Goal: Communication & Community: Answer question/provide support

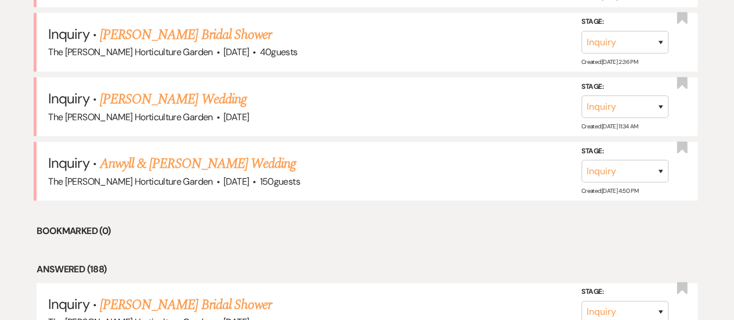
scroll to position [569, 0]
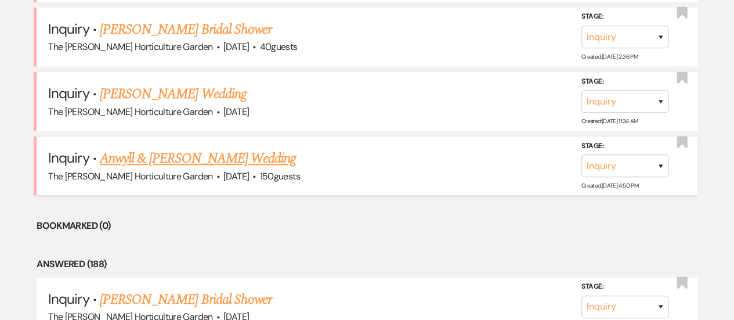
click at [174, 152] on link "Anwyll & [PERSON_NAME] Wedding" at bounding box center [198, 158] width 196 height 21
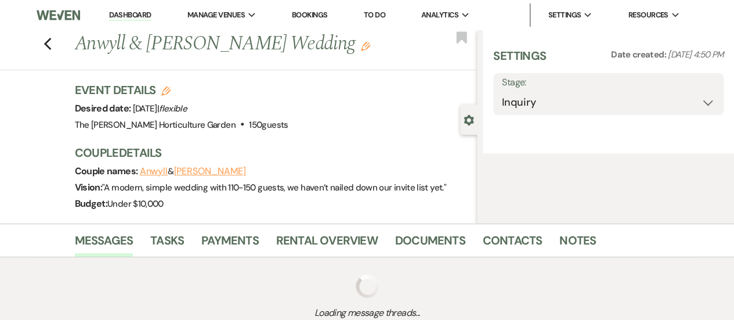
select select "1"
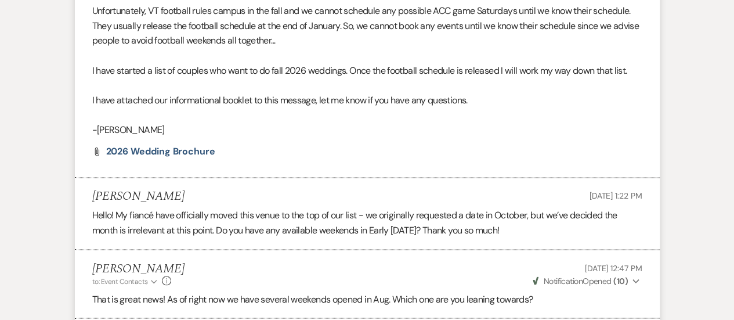
scroll to position [1140, 0]
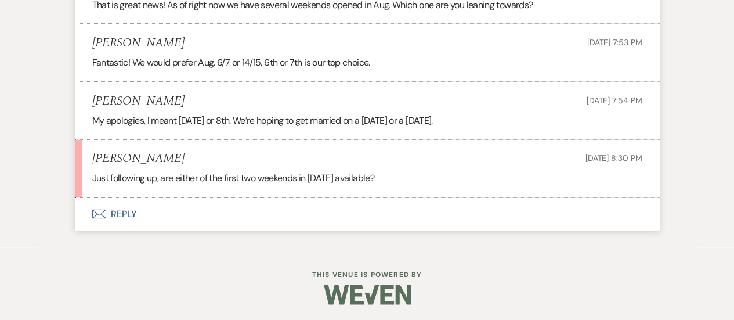
click at [122, 214] on button "Envelope Reply" at bounding box center [367, 214] width 585 height 33
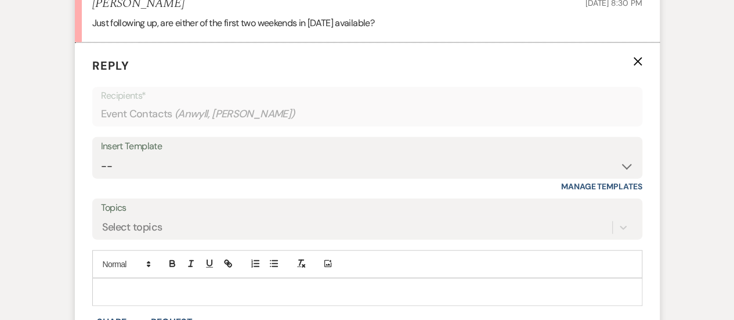
scroll to position [1296, 0]
click at [171, 278] on div at bounding box center [367, 291] width 549 height 27
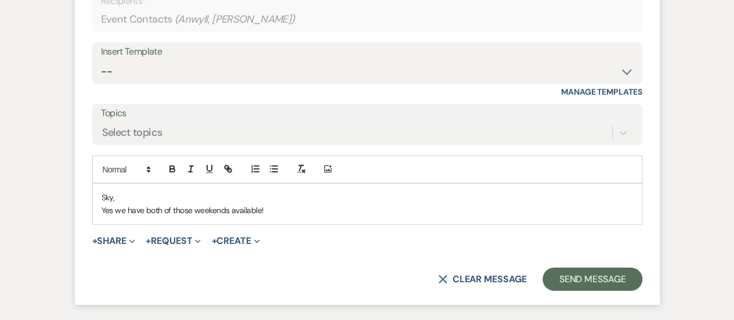
scroll to position [1391, 0]
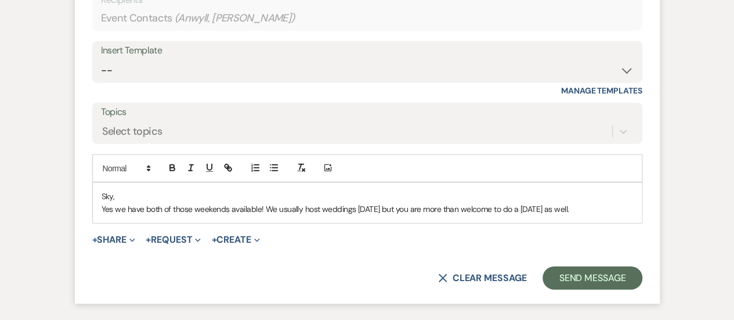
click at [366, 209] on p "Yes we have both of those weekends available! We usually host weddings [DATE] b…" at bounding box center [368, 209] width 532 height 13
click at [539, 210] on p "Yes we have both of those weekends available! We usually host weddings [DATE] b…" at bounding box center [368, 209] width 532 height 13
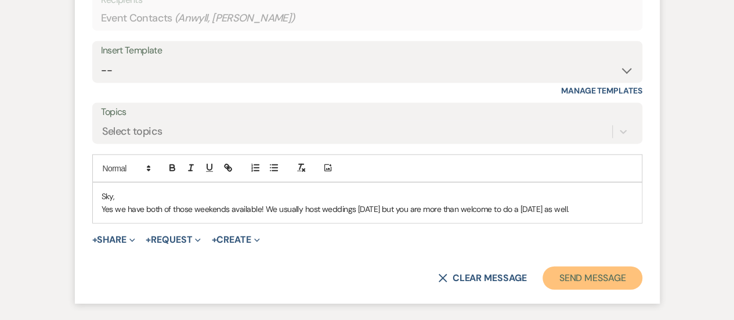
click at [584, 278] on button "Send Message" at bounding box center [592, 277] width 99 height 23
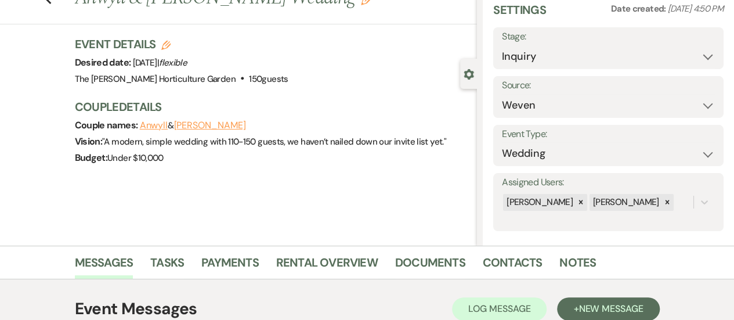
scroll to position [0, 0]
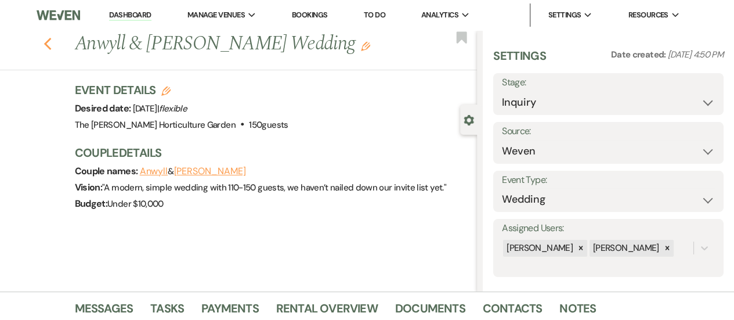
click at [52, 51] on icon "Previous" at bounding box center [48, 44] width 9 height 14
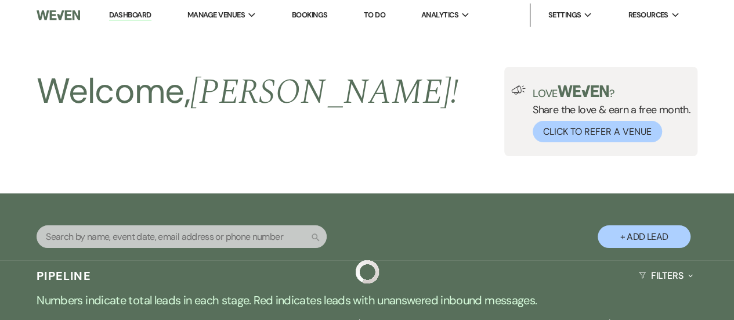
scroll to position [569, 0]
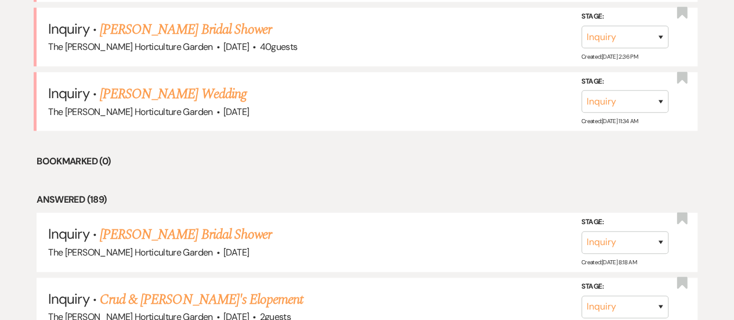
click at [53, 42] on span "The [PERSON_NAME] Horticulture Garden" at bounding box center [130, 47] width 164 height 12
click at [153, 92] on link "[PERSON_NAME] Wedding" at bounding box center [173, 94] width 147 height 21
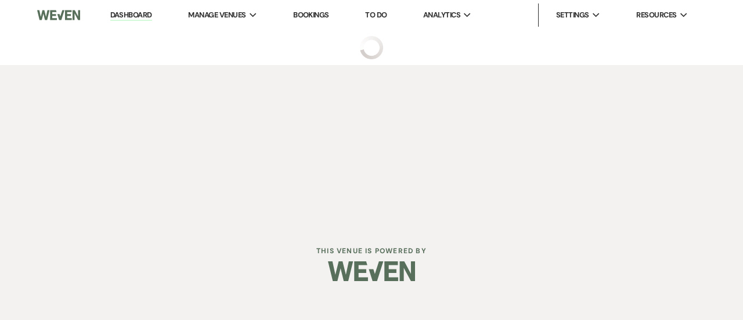
select select "5"
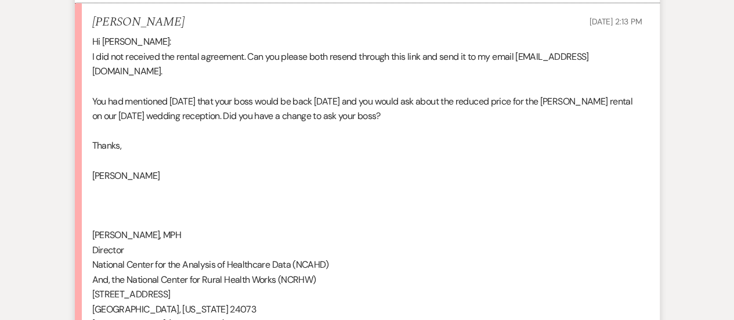
scroll to position [1528, 0]
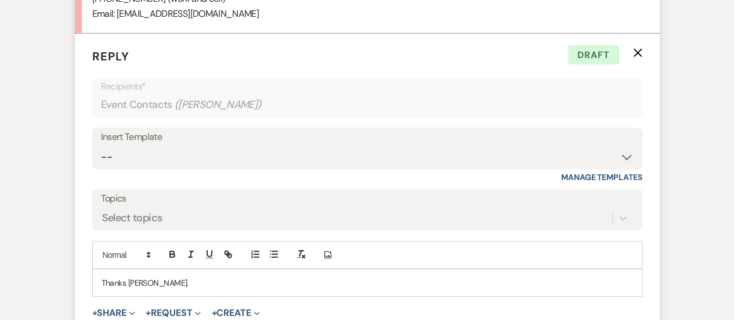
click at [163, 276] on p "Thanks [PERSON_NAME]." at bounding box center [368, 282] width 532 height 13
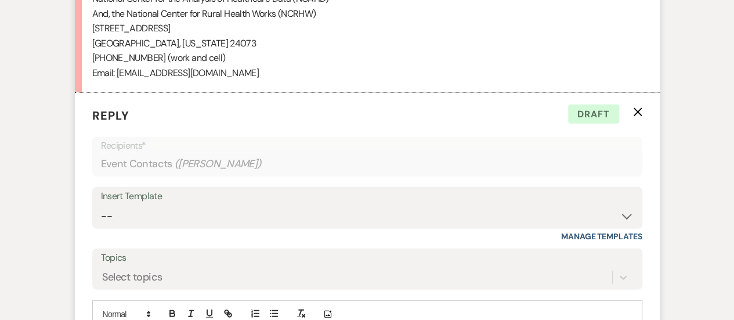
scroll to position [1687, 0]
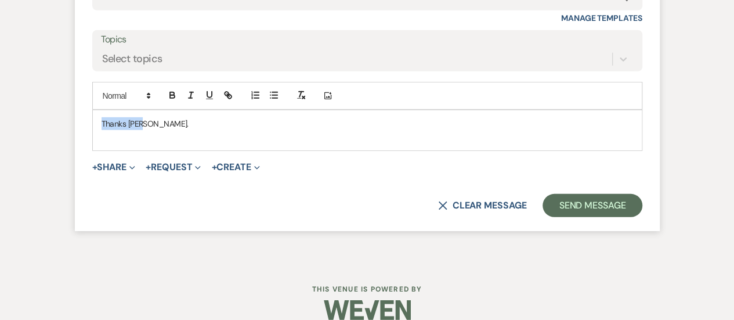
drag, startPoint x: 150, startPoint y: 103, endPoint x: 55, endPoint y: 95, distance: 95.6
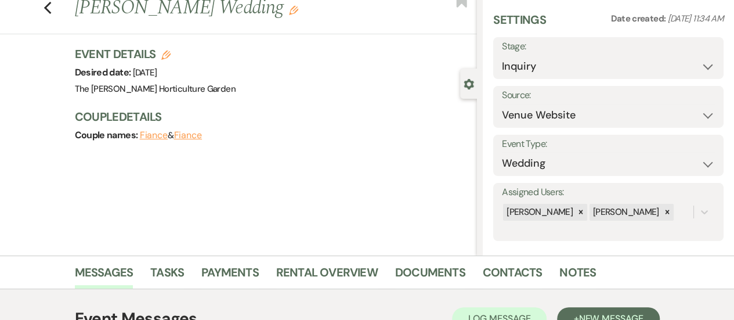
scroll to position [0, 0]
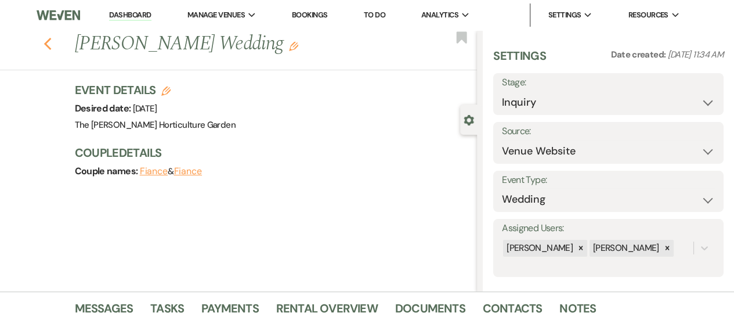
click at [50, 45] on use "button" at bounding box center [48, 44] width 8 height 13
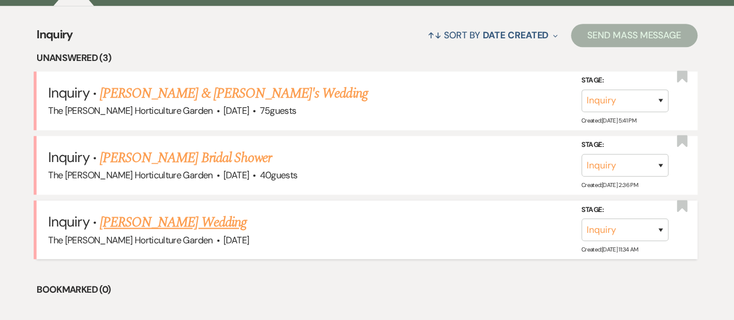
scroll to position [439, 0]
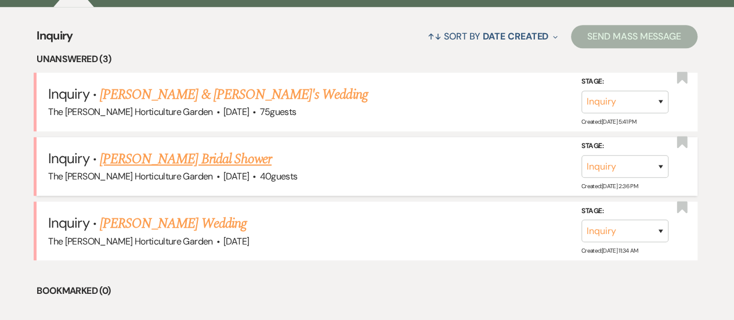
click at [208, 164] on link "[PERSON_NAME] Bridal Shower" at bounding box center [186, 159] width 172 height 21
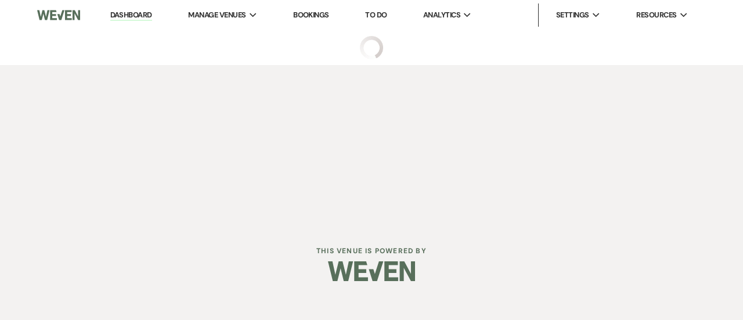
select select "5"
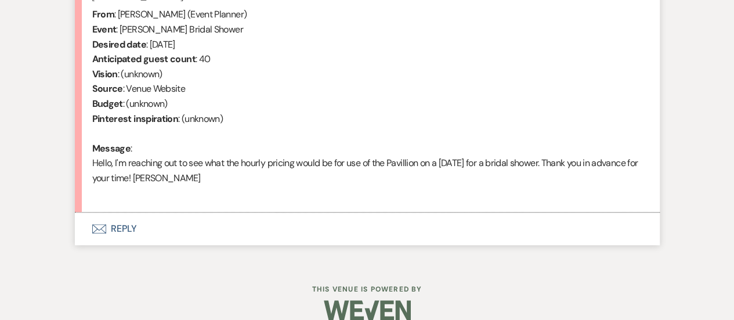
scroll to position [478, 0]
click at [135, 225] on button "Envelope Reply" at bounding box center [367, 227] width 585 height 33
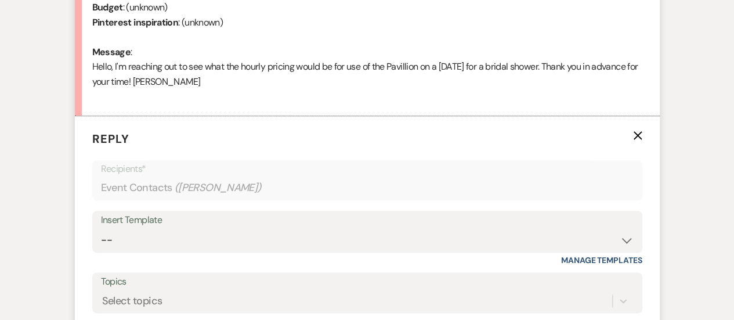
scroll to position [701, 0]
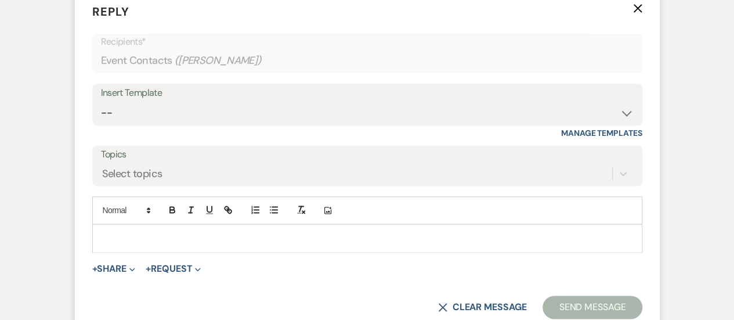
click at [188, 96] on div "Insert Template" at bounding box center [367, 93] width 533 height 17
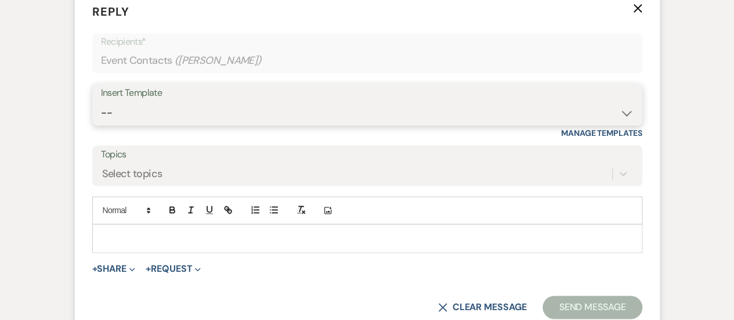
click at [129, 107] on select "-- Weven Planning Portal Introduction (Booked Events) Tour Request Response Fol…" at bounding box center [367, 113] width 533 height 23
select select "99"
click at [101, 102] on select "-- Weven Planning Portal Introduction (Booked Events) Tour Request Response Fol…" at bounding box center [367, 113] width 533 height 23
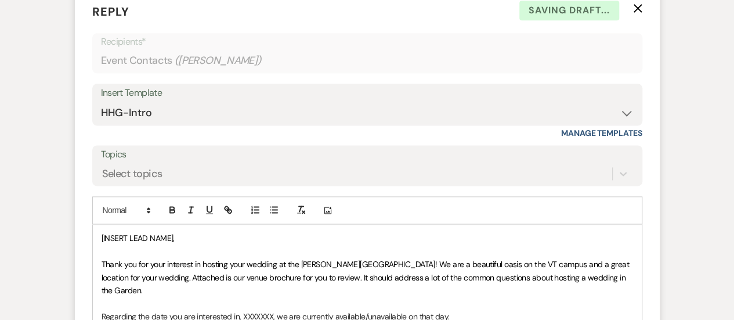
click at [172, 237] on span "[INSERT LEAD NAME]," at bounding box center [138, 238] width 73 height 10
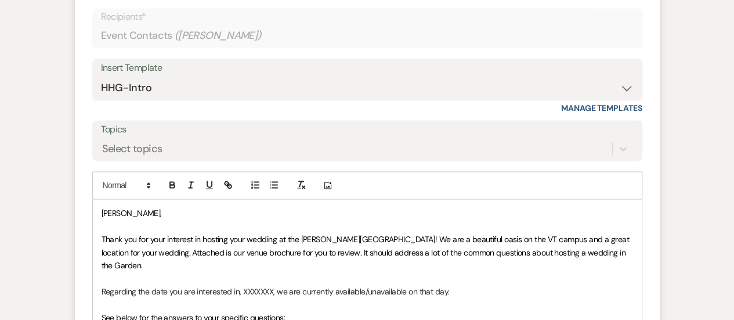
scroll to position [726, 0]
click at [276, 239] on span "Thank you for your interest in hosting your wedding at the [PERSON_NAME][GEOGRA…" at bounding box center [367, 251] width 530 height 37
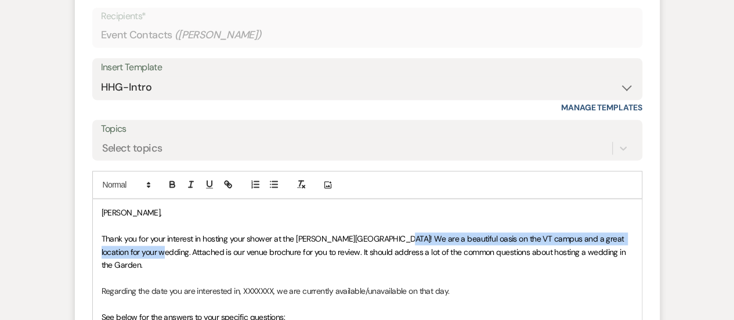
drag, startPoint x: 147, startPoint y: 253, endPoint x: 388, endPoint y: 235, distance: 241.6
click at [388, 235] on span "Thank you for your interest in hosting your shower at the [PERSON_NAME][GEOGRAP…" at bounding box center [365, 251] width 527 height 37
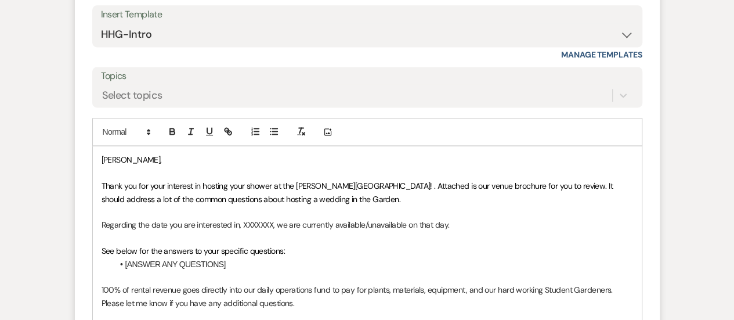
scroll to position [790, 0]
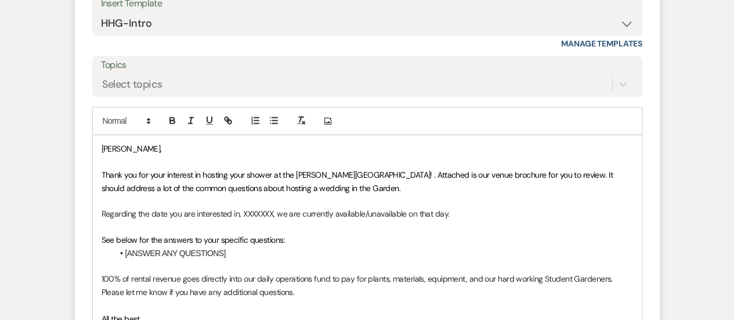
click at [272, 215] on p "Regarding the date you are interested in, XXXXXXX, we are currently available/u…" at bounding box center [368, 213] width 532 height 13
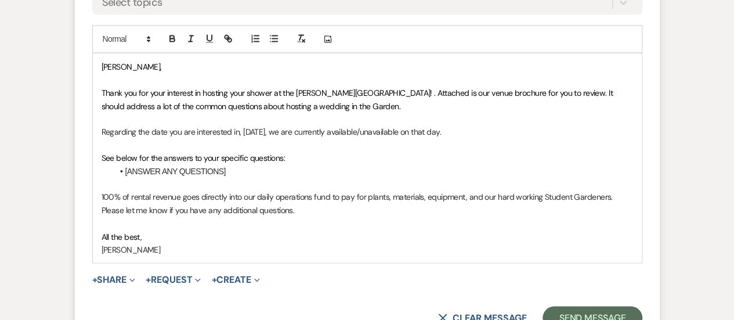
scroll to position [871, 0]
click at [391, 129] on p "Regarding the date you are interested in, [DATE], we are currently available/un…" at bounding box center [368, 132] width 532 height 13
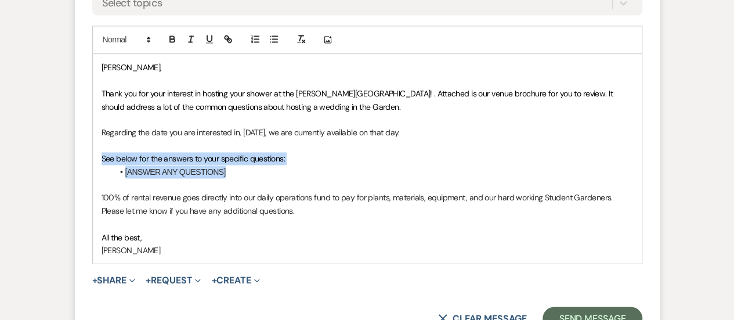
drag, startPoint x: 234, startPoint y: 174, endPoint x: 63, endPoint y: 162, distance: 171.7
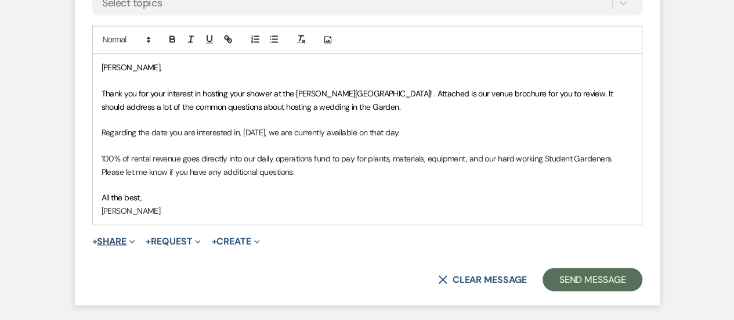
click at [132, 242] on icon "Expand" at bounding box center [132, 242] width 6 height 6
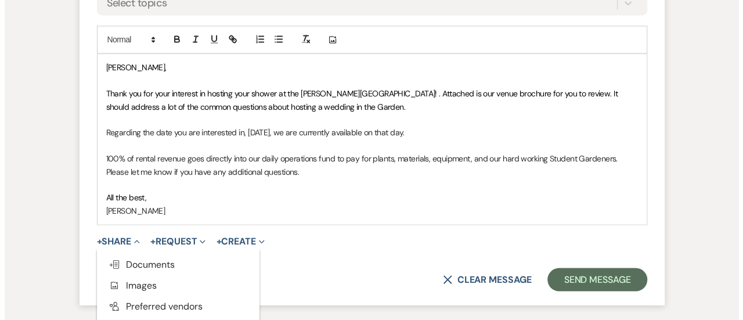
scroll to position [960, 0]
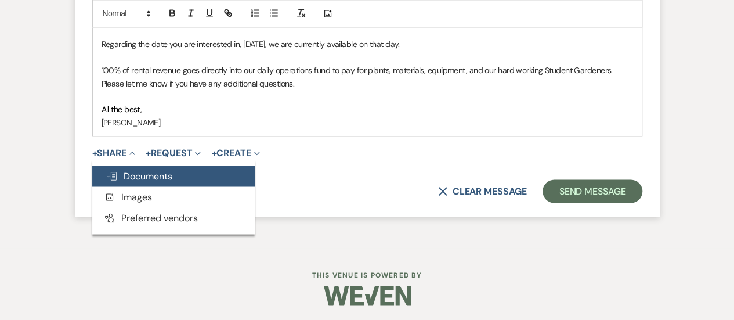
click at [167, 178] on span "Doc Upload Documents" at bounding box center [139, 176] width 66 height 12
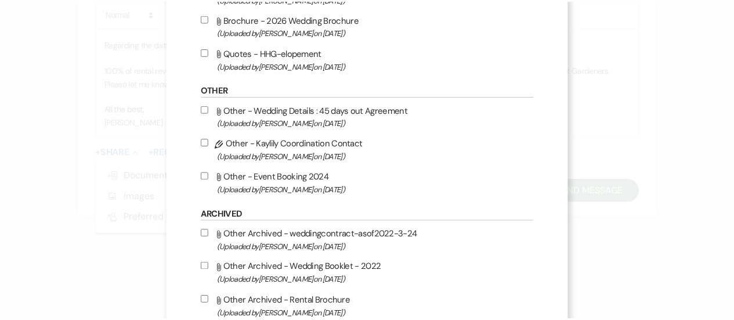
scroll to position [418, 0]
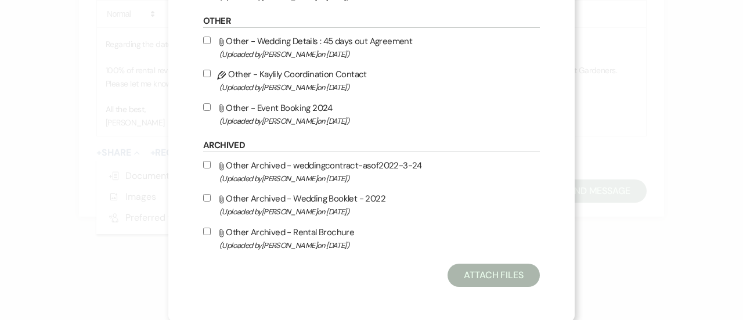
click at [203, 106] on input "Attach File Other - Event Booking 2024 (Uploaded by [PERSON_NAME] on [DATE] )" at bounding box center [207, 107] width 8 height 8
checkbox input "true"
click at [476, 270] on button "Attach Files" at bounding box center [494, 275] width 92 height 23
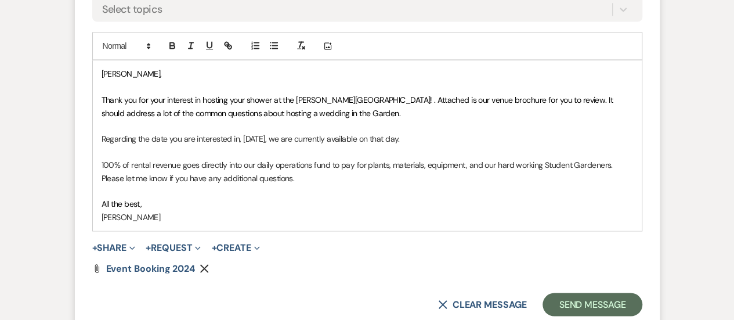
scroll to position [863, 0]
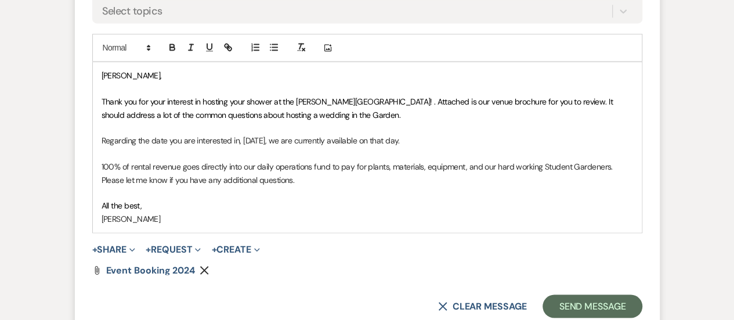
click at [287, 117] on span "Thank you for your interest in hosting your shower at the [PERSON_NAME][GEOGRAP…" at bounding box center [359, 107] width 514 height 23
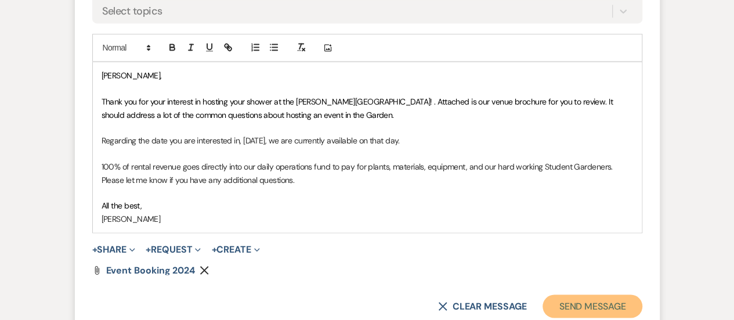
click at [596, 296] on button "Send Message" at bounding box center [592, 305] width 99 height 23
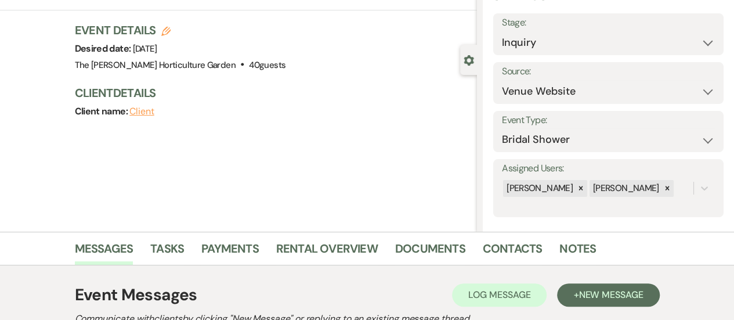
scroll to position [0, 0]
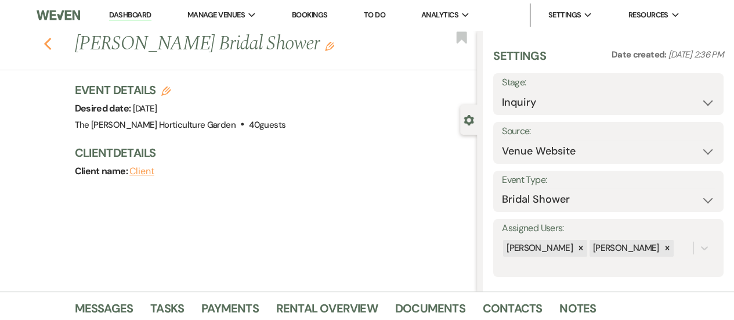
click at [50, 45] on use "button" at bounding box center [48, 44] width 8 height 13
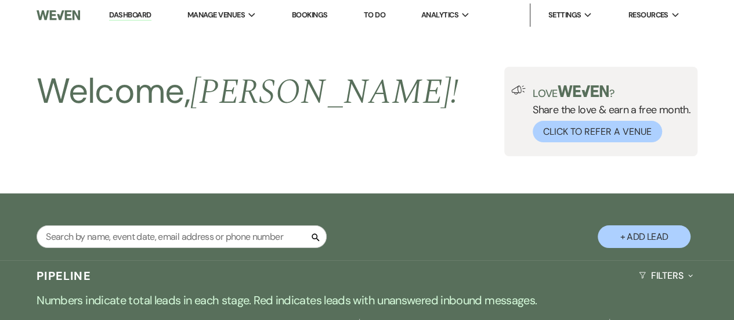
scroll to position [439, 0]
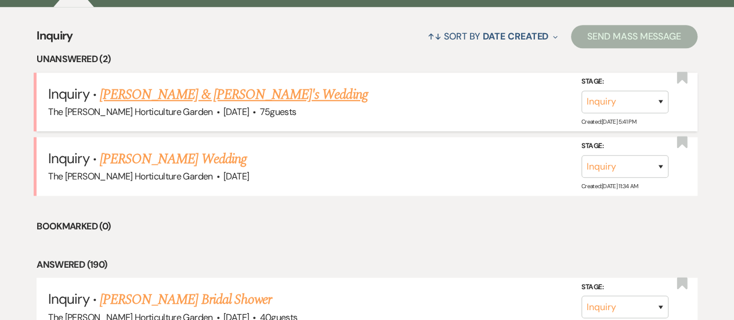
click at [184, 99] on link "[PERSON_NAME] & [PERSON_NAME]'s Wedding" at bounding box center [234, 94] width 268 height 21
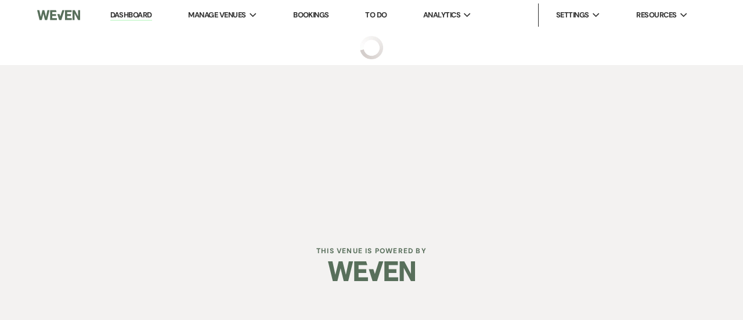
select select "5"
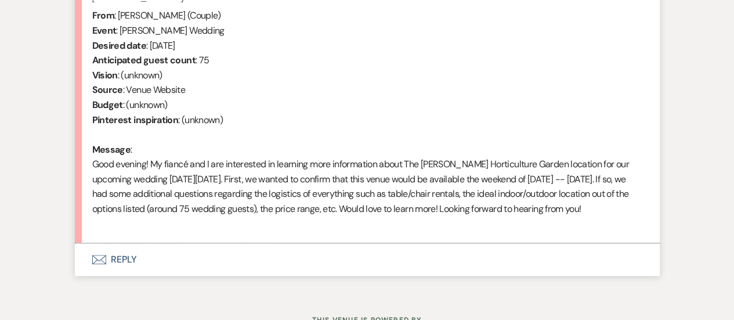
scroll to position [484, 0]
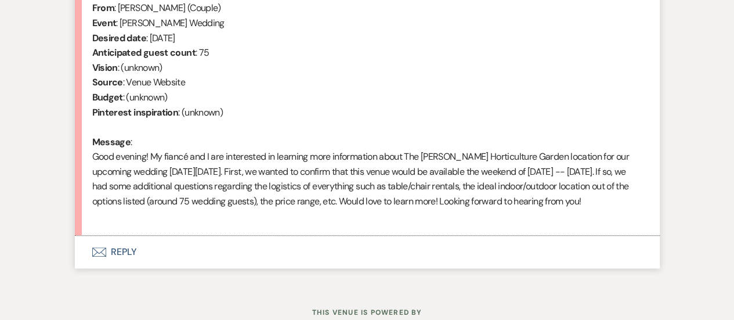
click at [135, 262] on button "Envelope Reply" at bounding box center [367, 252] width 585 height 33
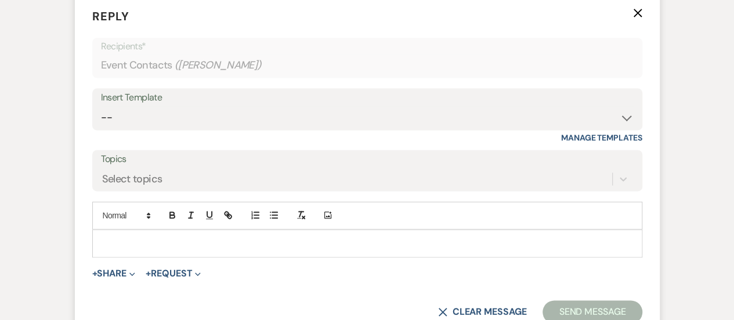
scroll to position [745, 0]
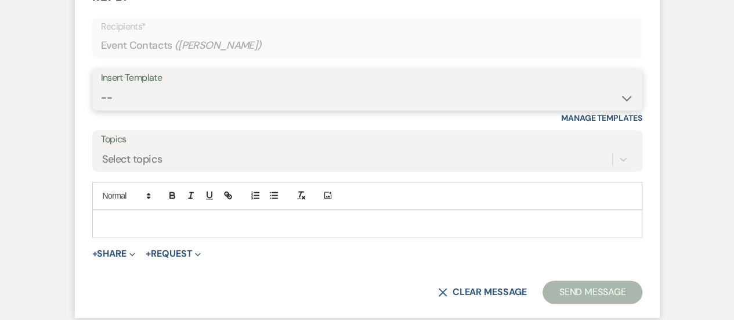
click at [282, 109] on select "-- Weven Planning Portal Introduction (Booked Events) Tour Request Response Fol…" at bounding box center [367, 98] width 533 height 23
select select "99"
click at [101, 100] on select "-- Weven Planning Portal Introduction (Booked Events) Tour Request Response Fol…" at bounding box center [367, 98] width 533 height 23
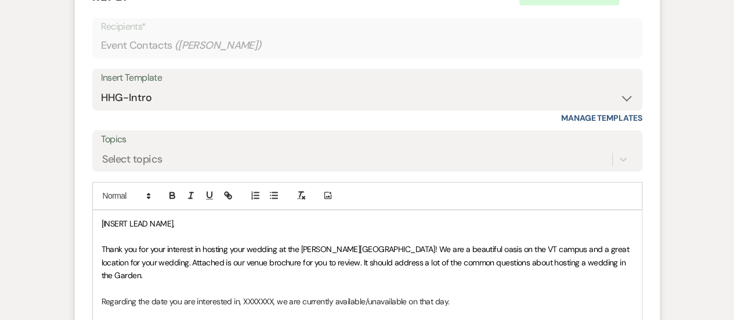
click at [173, 229] on span "[INSERT LEAD NAME]," at bounding box center [138, 223] width 73 height 10
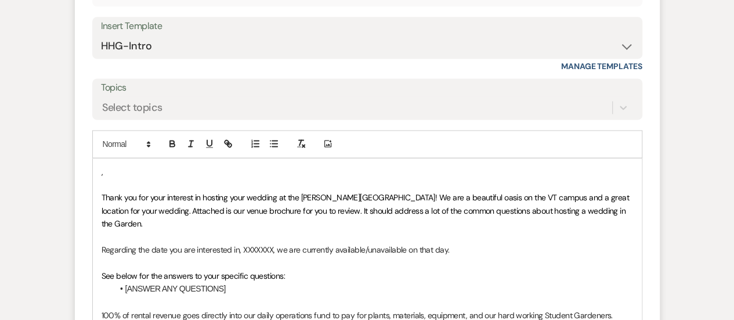
scroll to position [791, 0]
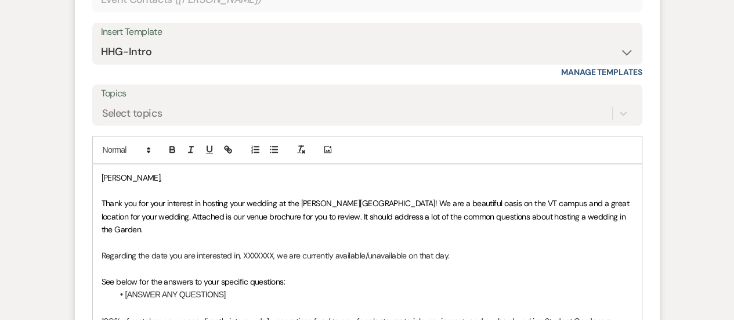
click at [273, 257] on p "Regarding the date you are interested in, XXXXXXX, we are currently available/u…" at bounding box center [368, 255] width 532 height 13
click at [393, 254] on p "Regarding the date you are interested in, [DATE], we are currently available/un…" at bounding box center [368, 255] width 532 height 13
click at [420, 254] on p "Regarding the date you are interested in, [DATE], we are currently available on…" at bounding box center [368, 255] width 532 height 13
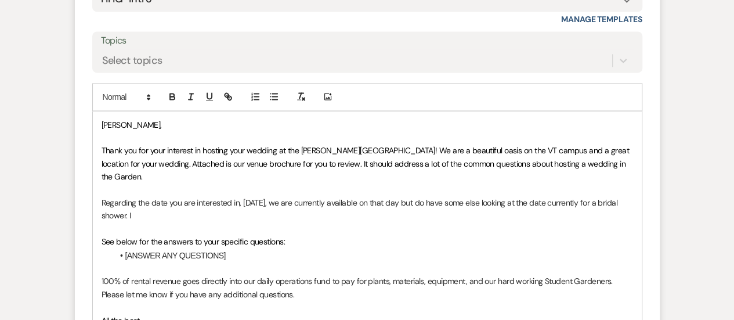
scroll to position [845, 0]
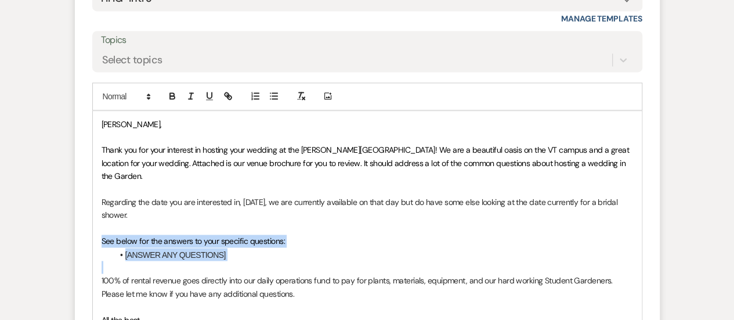
drag, startPoint x: 242, startPoint y: 264, endPoint x: 87, endPoint y: 243, distance: 155.8
click at [87, 243] on form "Reply X Saving draft... Recipients* Event Contacts ( [PERSON_NAME] ) Insert Tem…" at bounding box center [367, 151] width 585 height 552
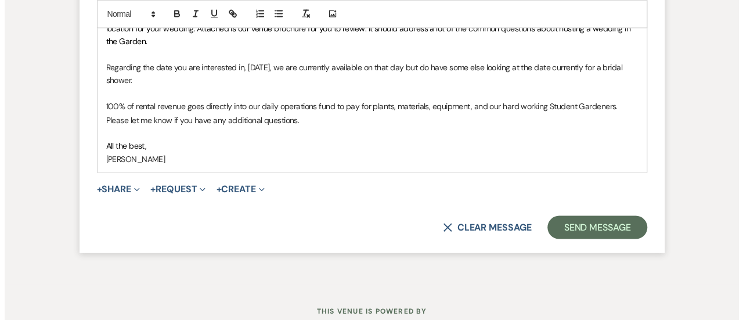
scroll to position [980, 0]
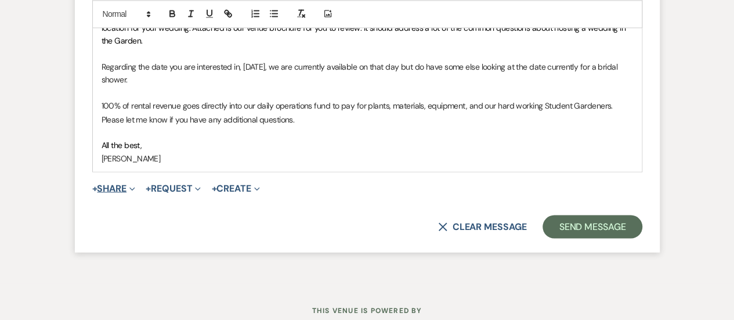
click at [121, 189] on button "+ Share Expand" at bounding box center [114, 187] width 44 height 9
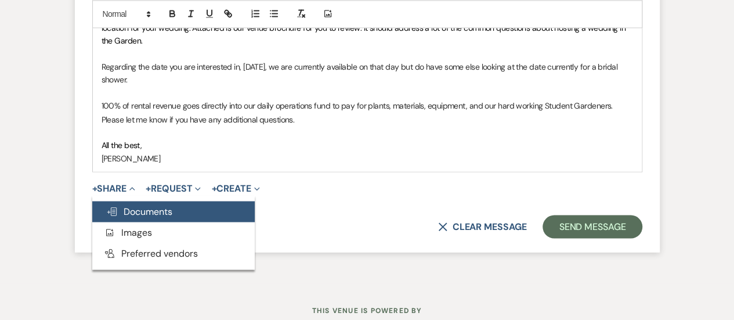
click at [146, 207] on span "Doc Upload Documents" at bounding box center [139, 211] width 66 height 12
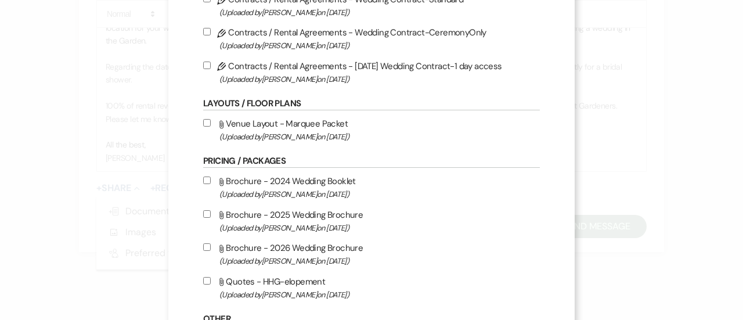
scroll to position [136, 0]
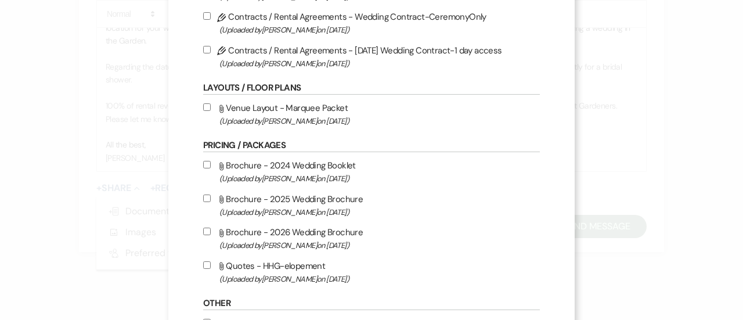
click at [203, 194] on input "Attach File Brochure - 2025 Wedding Brochure (Uploaded by [PERSON_NAME] on [DAT…" at bounding box center [207, 198] width 8 height 8
checkbox input "true"
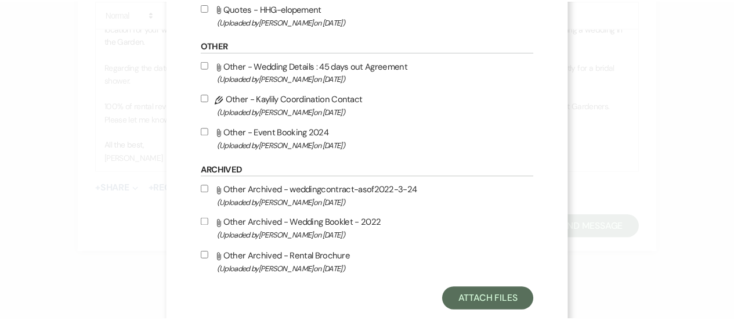
scroll to position [399, 0]
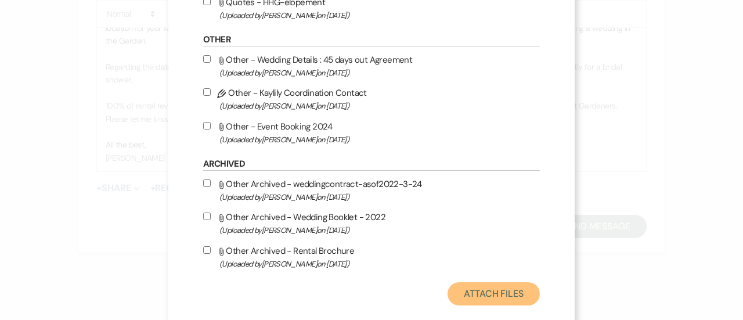
click at [485, 294] on button "Attach Files" at bounding box center [494, 293] width 92 height 23
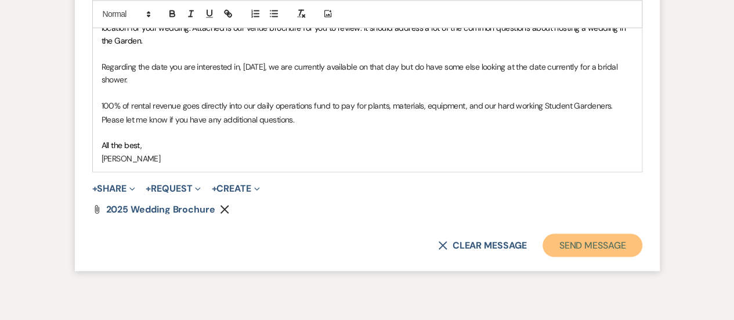
click at [599, 252] on button "Send Message" at bounding box center [592, 244] width 99 height 23
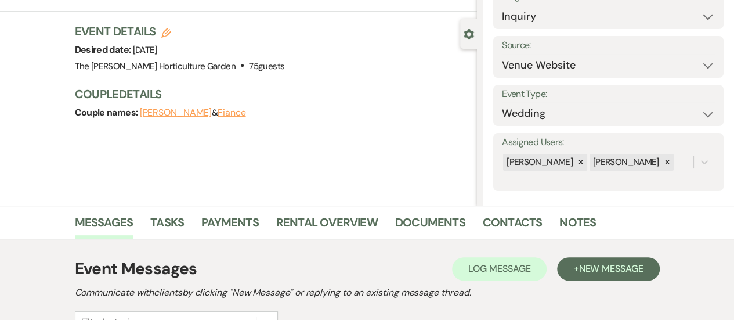
scroll to position [0, 0]
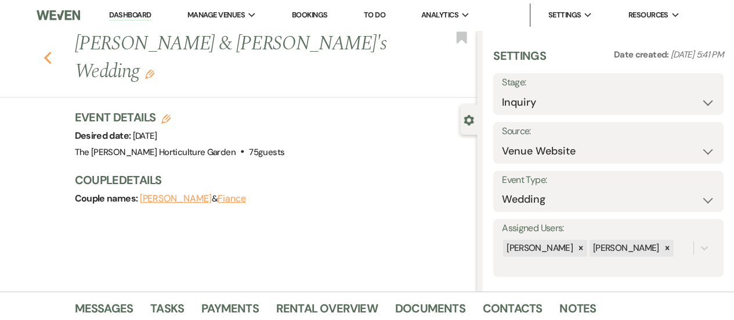
click at [51, 52] on use "button" at bounding box center [48, 58] width 8 height 13
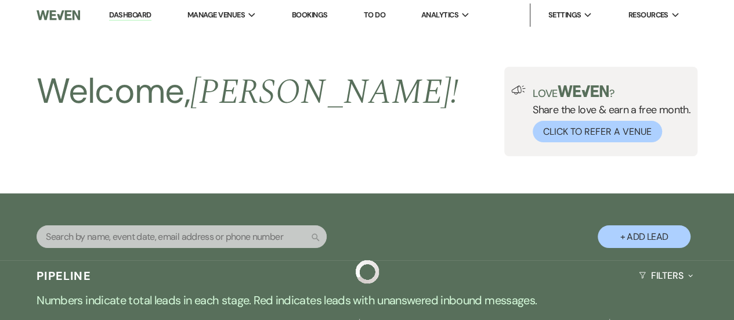
scroll to position [439, 0]
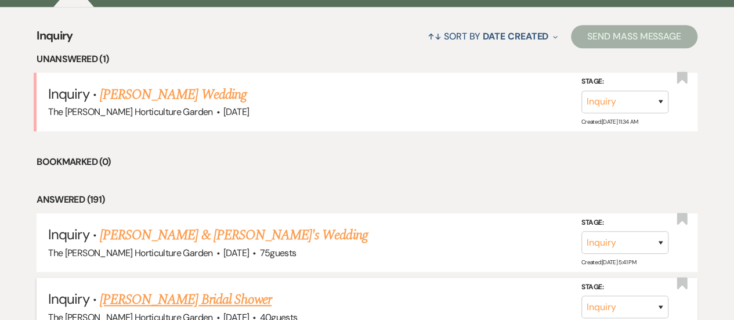
click at [206, 299] on link "[PERSON_NAME] Bridal Shower" at bounding box center [186, 299] width 172 height 21
select select "5"
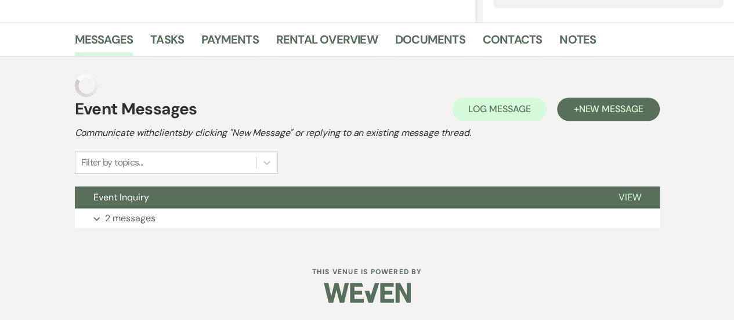
scroll to position [245, 0]
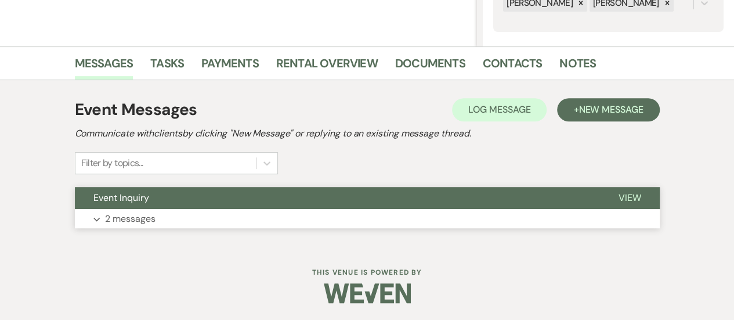
click at [637, 201] on span "View" at bounding box center [630, 198] width 23 height 12
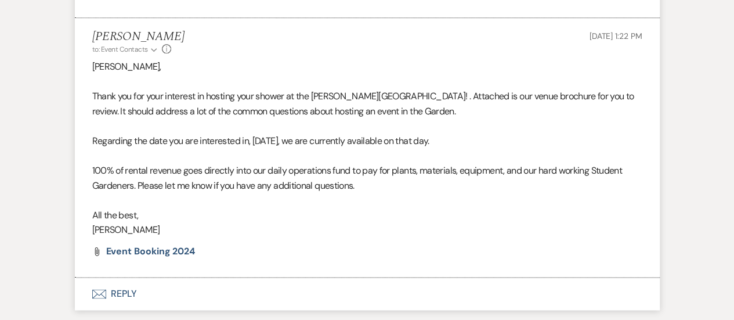
scroll to position [753, 0]
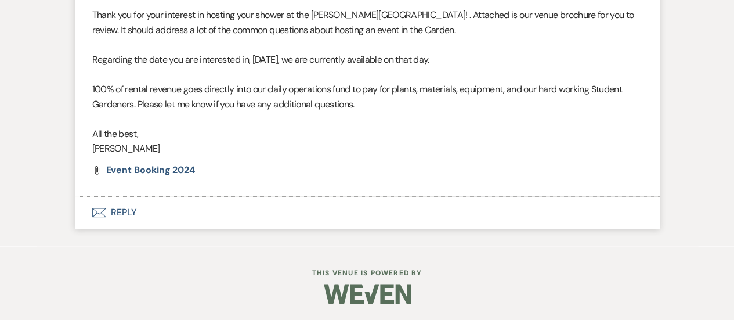
click at [128, 211] on button "Envelope Reply" at bounding box center [367, 212] width 585 height 33
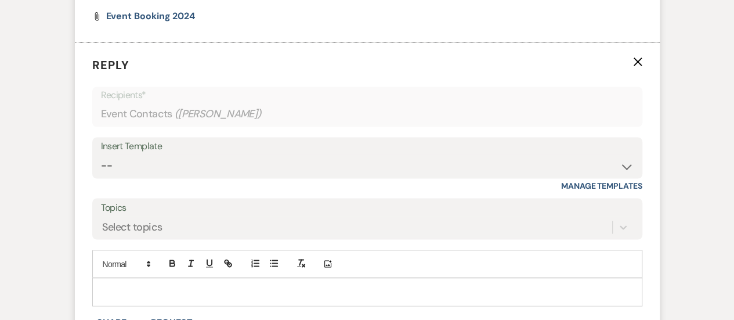
scroll to position [960, 0]
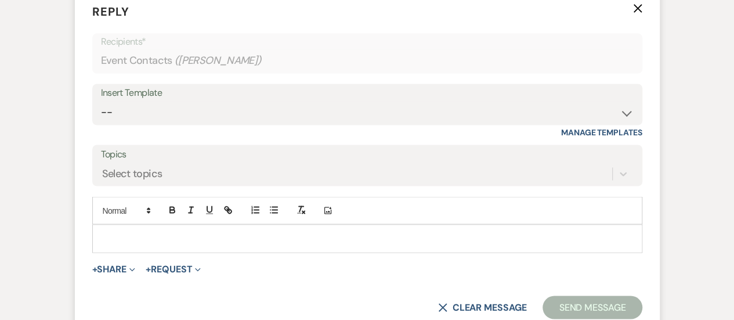
click at [151, 244] on div at bounding box center [367, 238] width 549 height 27
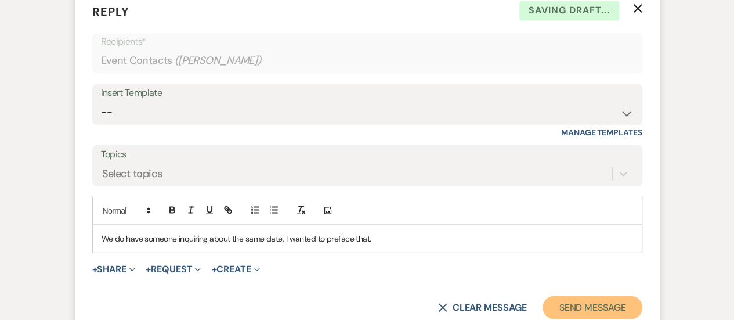
click at [608, 301] on button "Send Message" at bounding box center [592, 306] width 99 height 23
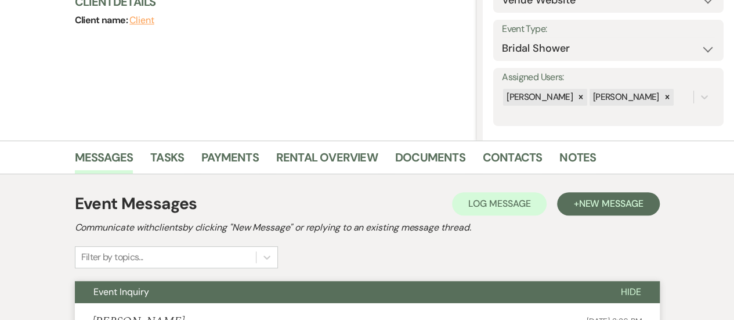
scroll to position [0, 0]
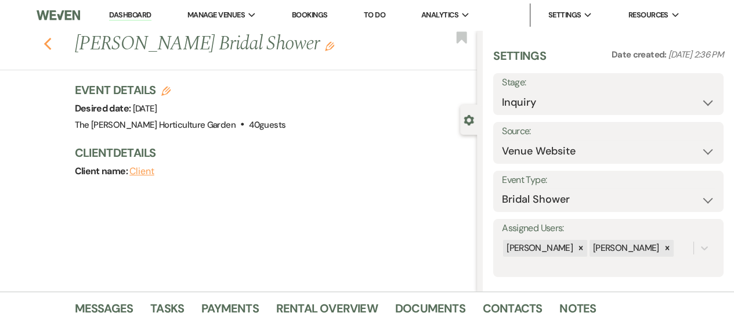
click at [50, 45] on use "button" at bounding box center [48, 44] width 8 height 13
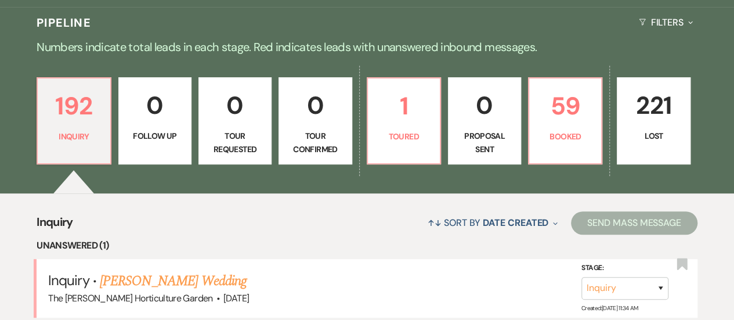
scroll to position [253, 0]
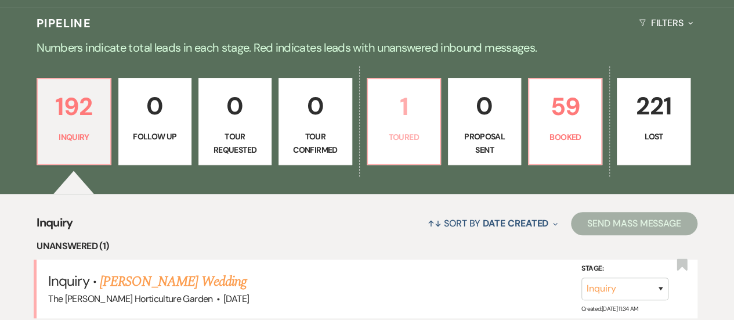
click at [432, 142] on p "Toured" at bounding box center [404, 137] width 58 height 13
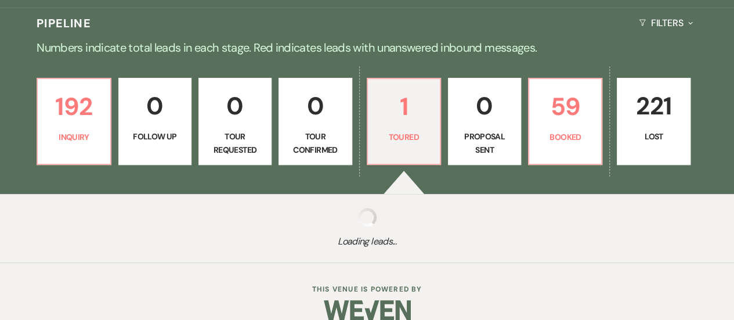
select select "5"
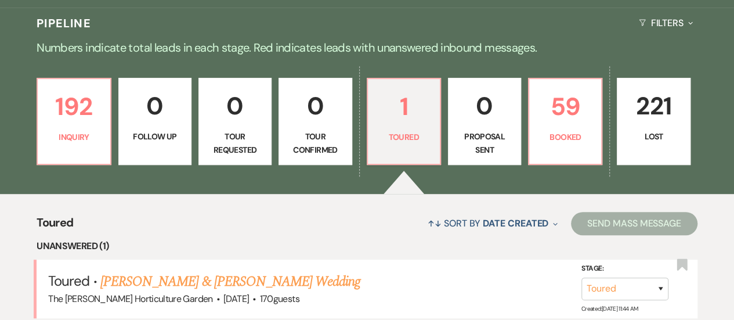
scroll to position [415, 0]
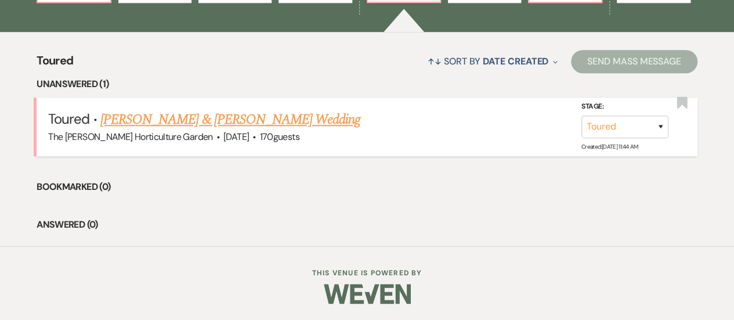
click at [215, 118] on link "[PERSON_NAME] & [PERSON_NAME] Wedding" at bounding box center [230, 119] width 260 height 21
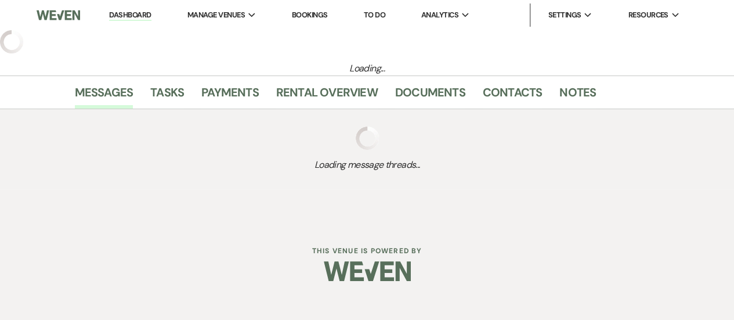
select select "5"
select select "1"
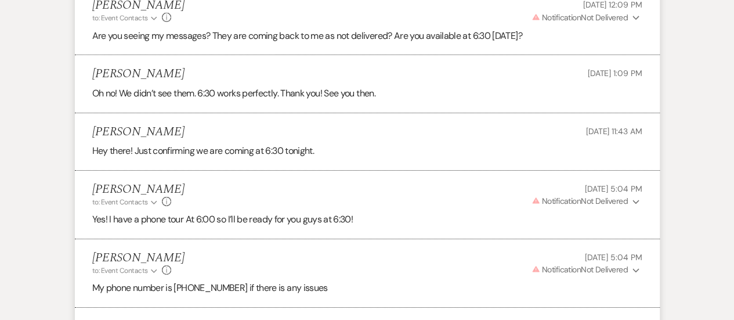
scroll to position [2073, 0]
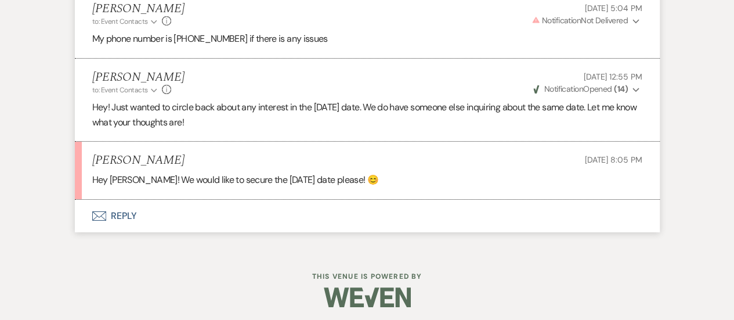
click at [124, 212] on button "Envelope Reply" at bounding box center [367, 216] width 585 height 33
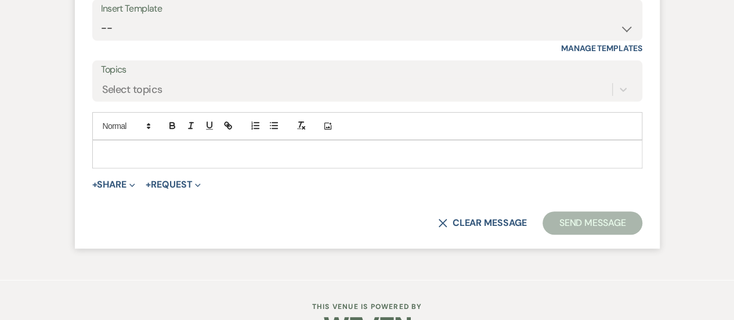
scroll to position [2369, 0]
click at [133, 154] on p at bounding box center [368, 153] width 532 height 13
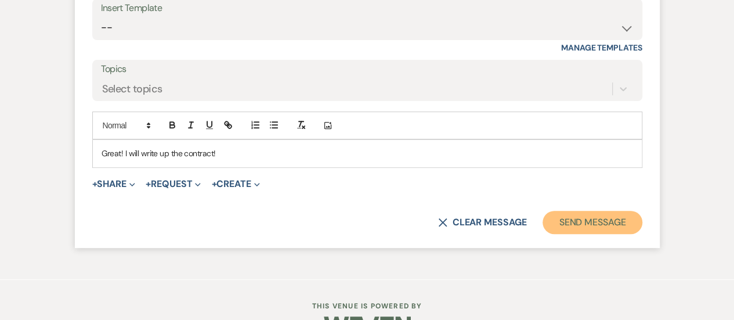
click at [577, 221] on button "Send Message" at bounding box center [592, 222] width 99 height 23
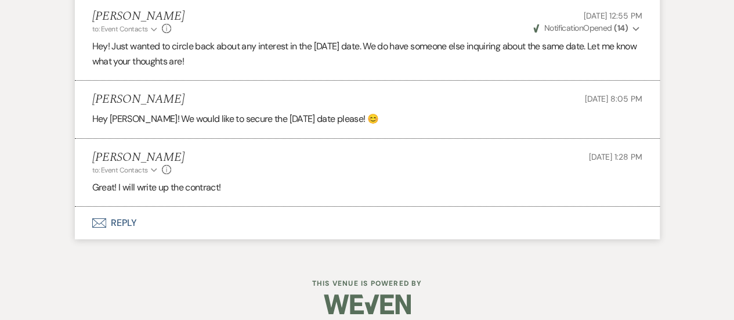
scroll to position [2141, 0]
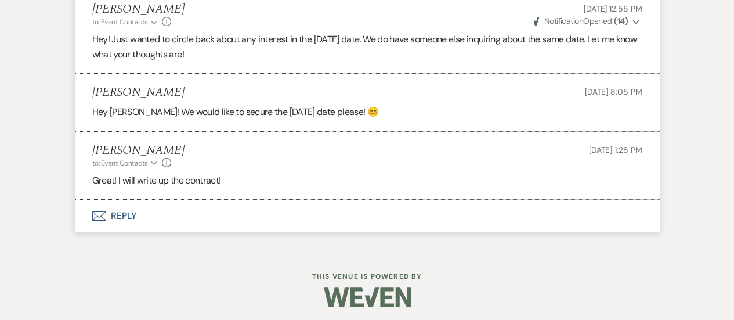
click at [129, 206] on button "Envelope Reply" at bounding box center [367, 216] width 585 height 33
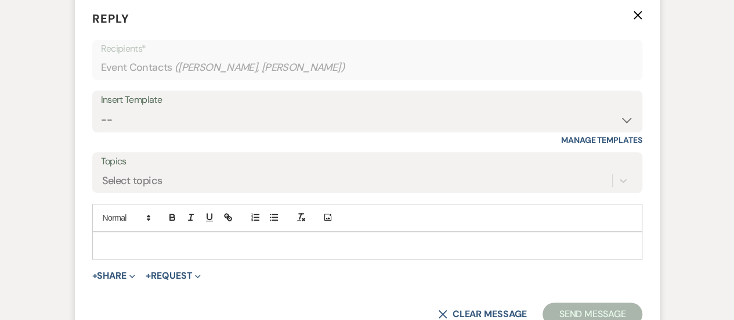
scroll to position [2348, 0]
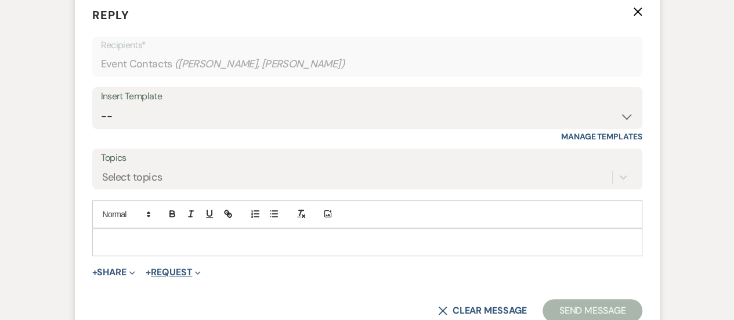
click at [173, 268] on button "+ Request Expand" at bounding box center [173, 272] width 55 height 9
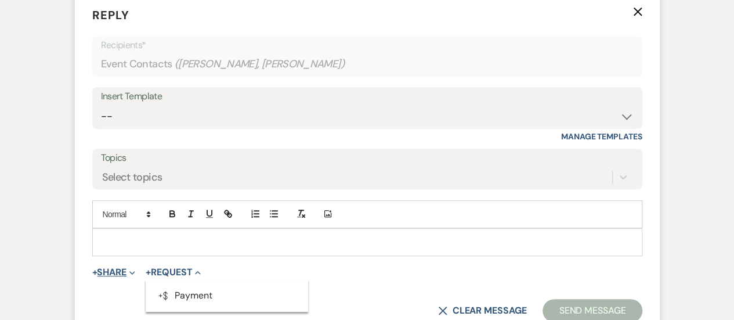
click at [120, 269] on button "+ Share Expand" at bounding box center [114, 272] width 44 height 9
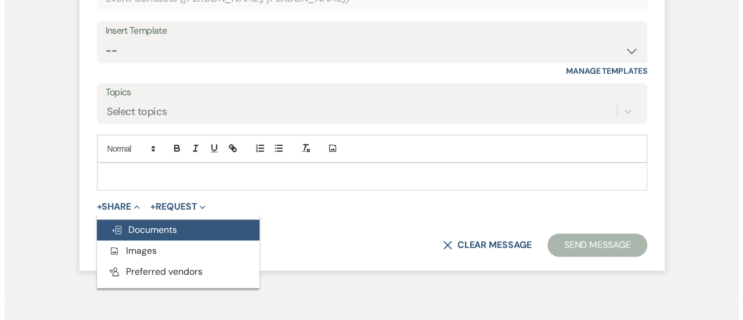
scroll to position [2421, 0]
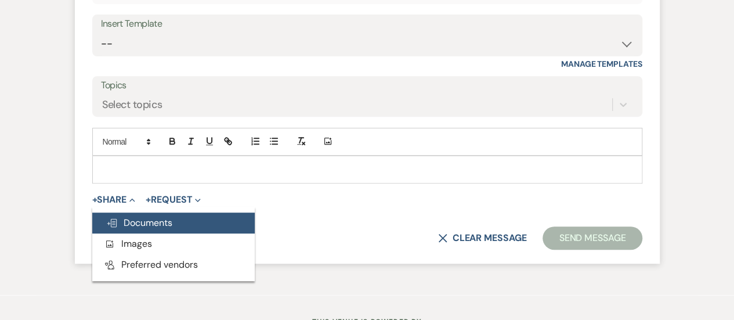
click at [179, 218] on button "Doc Upload Documents" at bounding box center [173, 222] width 163 height 21
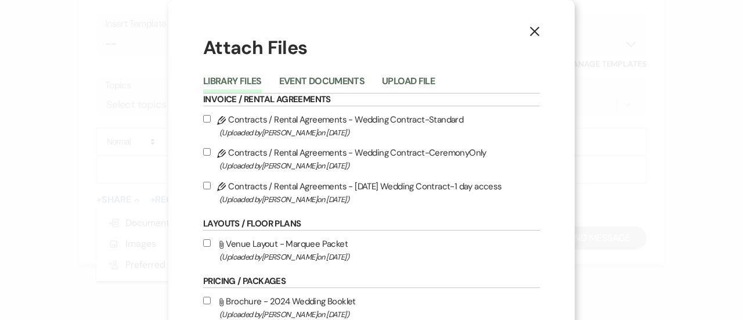
click at [203, 118] on input "Pencil Contracts / Rental Agreements - Wedding Contract-Standard (Uploaded by […" at bounding box center [207, 119] width 8 height 8
checkbox input "true"
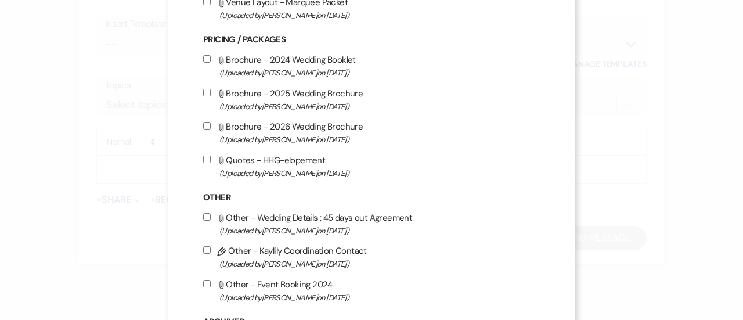
scroll to position [418, 0]
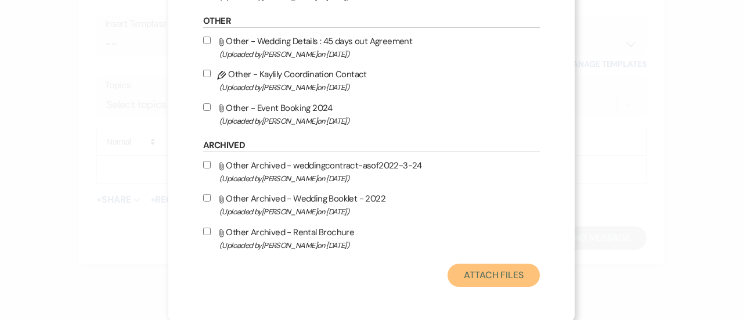
click at [499, 270] on button "Attach Files" at bounding box center [494, 275] width 92 height 23
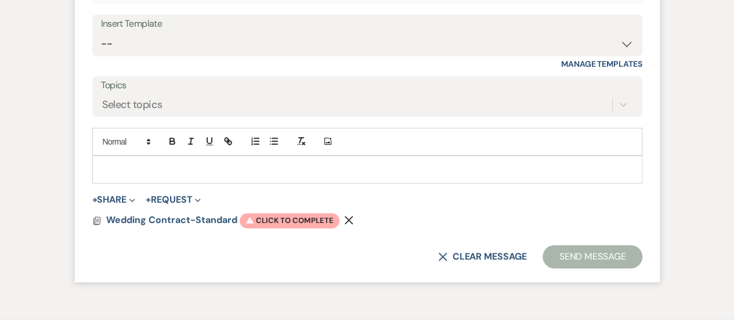
click at [275, 207] on form "Reply X Saving draft... Recipients* Event Contacts ( [PERSON_NAME], [PERSON_NAM…" at bounding box center [367, 101] width 585 height 362
click at [280, 218] on span "Warning Click to complete" at bounding box center [290, 220] width 100 height 15
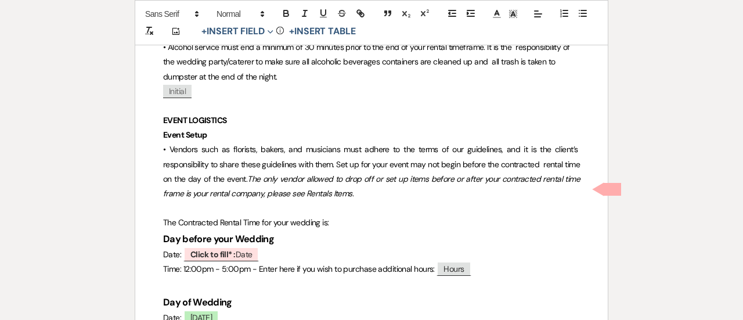
scroll to position [3033, 0]
click at [247, 246] on span "Click to fill* : Date" at bounding box center [221, 253] width 76 height 15
select select "owner"
select select "Date"
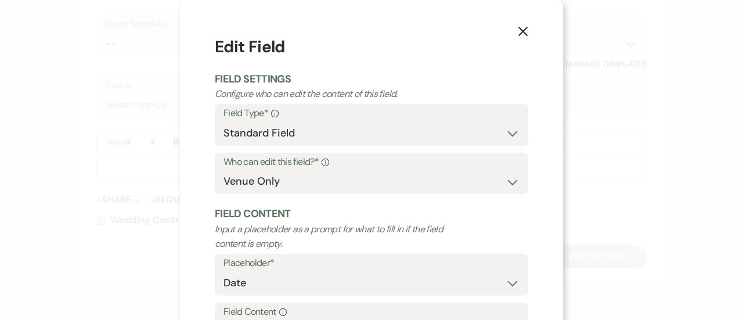
click at [518, 33] on icon "X" at bounding box center [523, 31] width 10 height 10
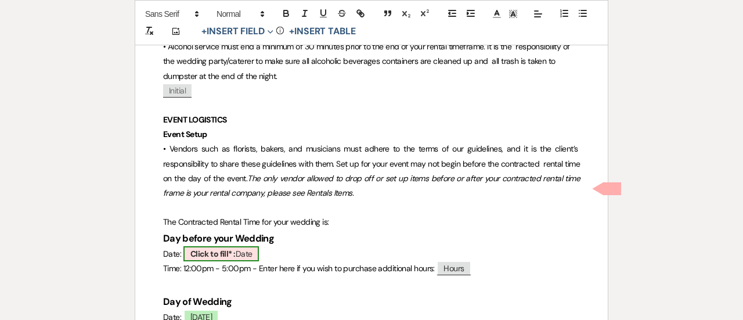
click at [225, 248] on b "Click to fill* :" at bounding box center [212, 253] width 45 height 10
select select "owner"
select select "Date"
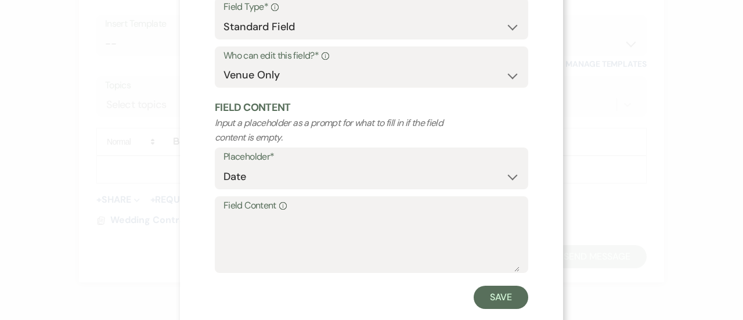
scroll to position [110, 0]
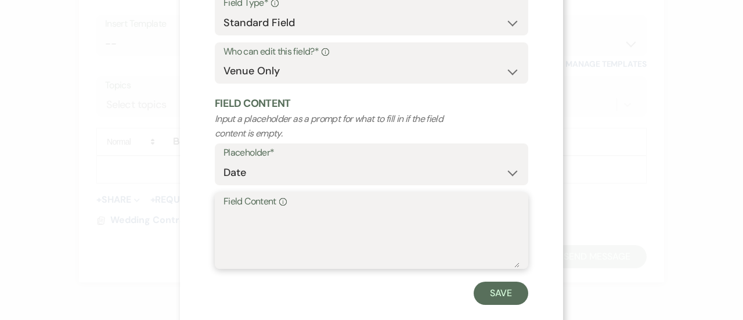
click at [250, 230] on textarea "Field Content Info" at bounding box center [372, 239] width 296 height 58
click at [237, 216] on textarea "[DATE]" at bounding box center [372, 239] width 296 height 58
click at [317, 225] on textarea "[DATE]" at bounding box center [372, 239] width 296 height 58
type textarea "[DATE]"
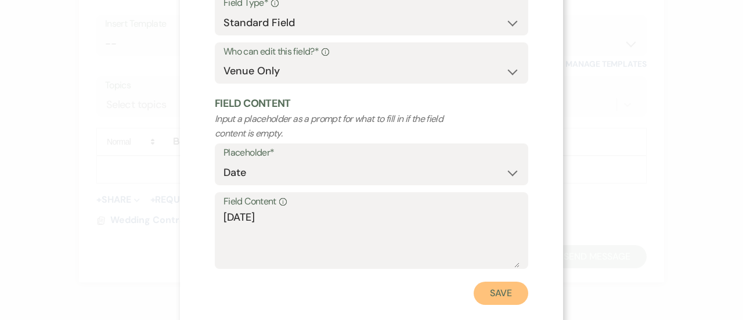
click at [498, 295] on button "Save" at bounding box center [501, 293] width 55 height 23
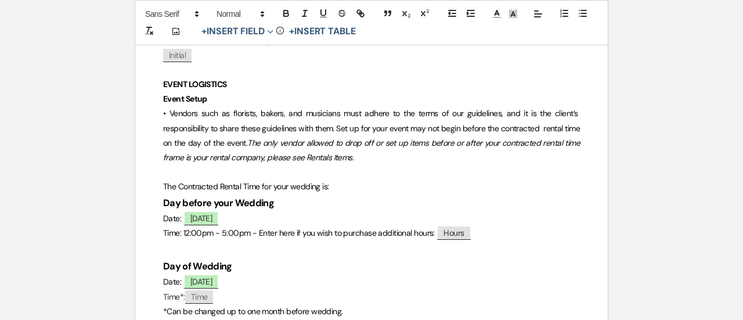
scroll to position [3069, 0]
click at [219, 273] on span "[DATE]" at bounding box center [201, 280] width 36 height 15
select select "smartCustomField"
select select "owner"
select select "{{eventDate}}"
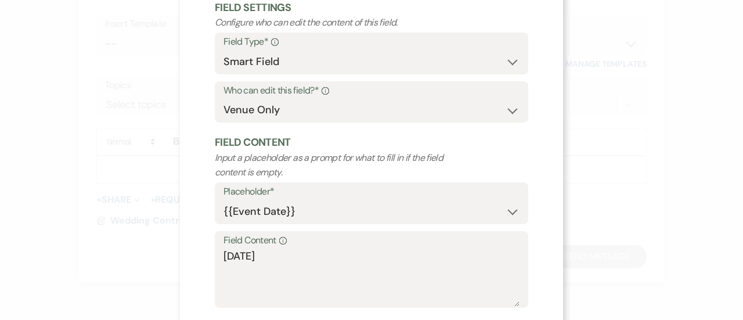
scroll to position [101, 0]
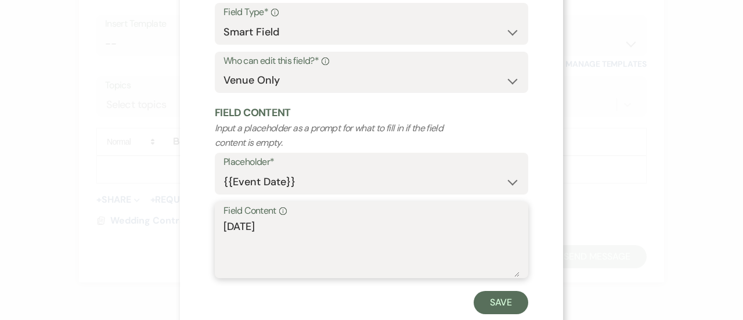
click at [247, 227] on textarea "[DATE]" at bounding box center [372, 248] width 296 height 58
type textarea "[DATE]"
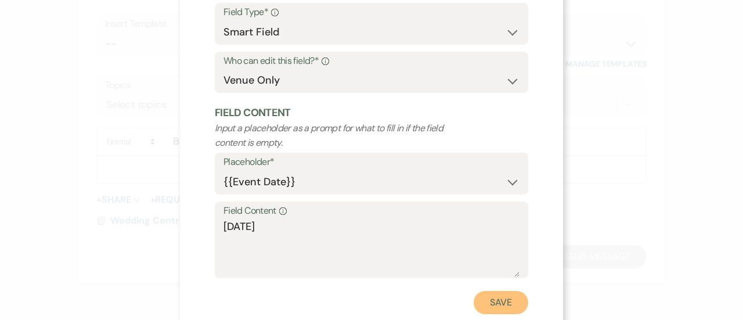
click at [500, 295] on button "Save" at bounding box center [501, 302] width 55 height 23
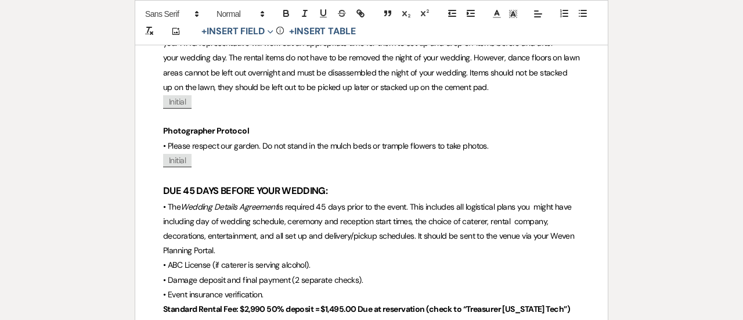
scroll to position [3458, 0]
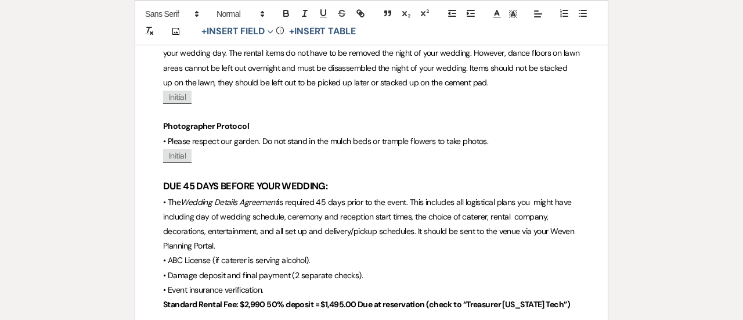
click at [266, 299] on strong "Standard Rental Fee: $2,990 50% deposit = $1,495.00 Due at reservation (check t…" at bounding box center [366, 304] width 407 height 10
click at [356, 299] on strong "Standard Rental Fee: $3,290.00 50% deposit = $1,495.00 Due at reservation (chec…" at bounding box center [360, 311] width 394 height 25
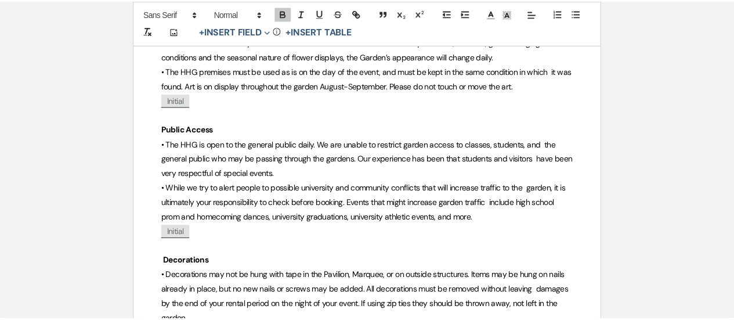
scroll to position [0, 0]
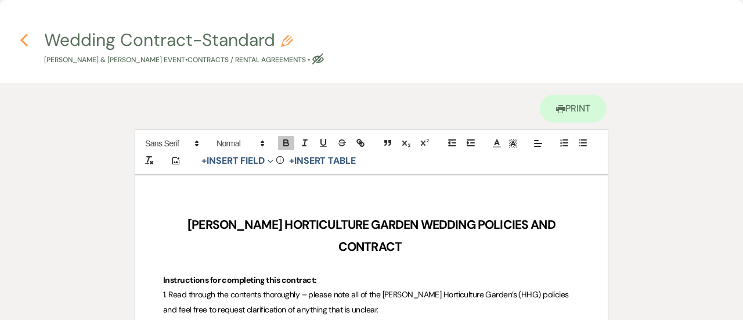
click at [26, 43] on use "button" at bounding box center [24, 40] width 8 height 13
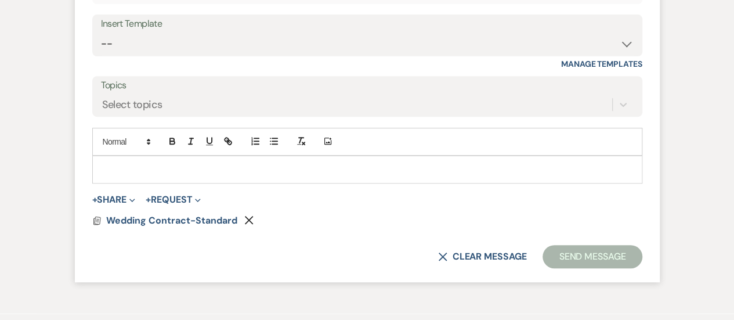
click at [175, 156] on div at bounding box center [367, 169] width 549 height 27
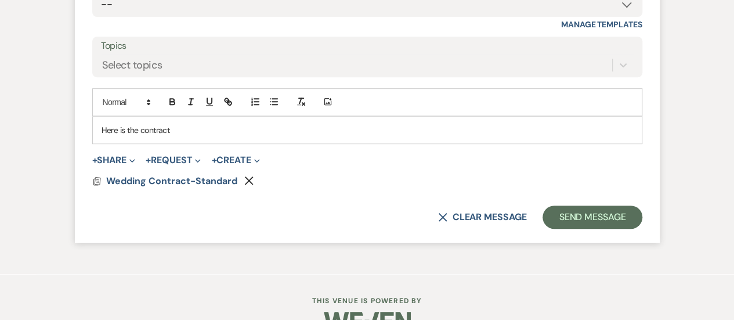
scroll to position [2460, 0]
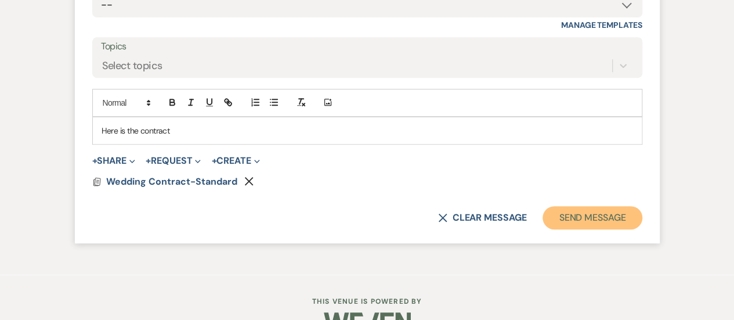
click at [581, 208] on button "Send Message" at bounding box center [592, 217] width 99 height 23
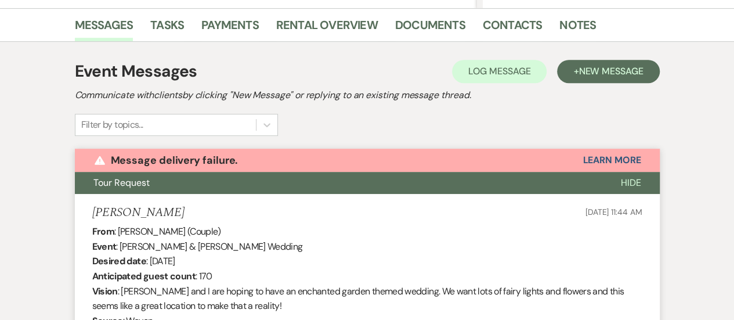
scroll to position [0, 0]
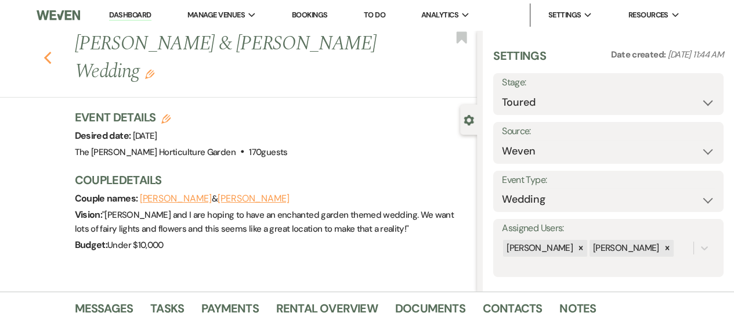
click at [51, 52] on use "button" at bounding box center [48, 58] width 8 height 13
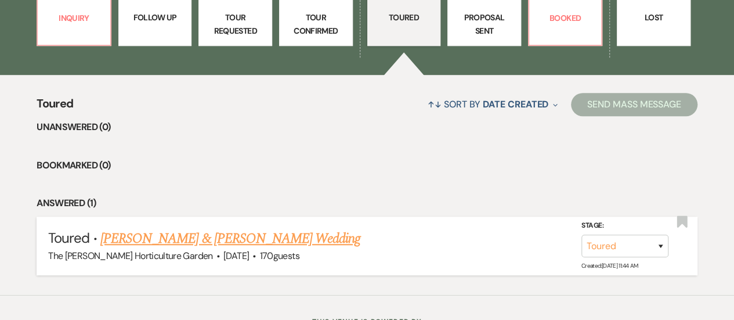
scroll to position [420, 0]
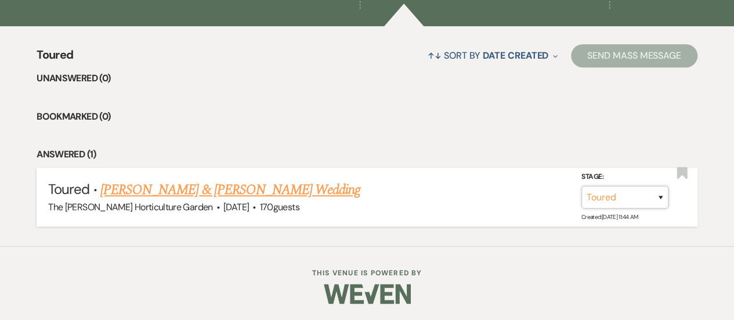
click at [659, 193] on select "Inquiry Follow Up Tour Requested Tour Confirmed Toured Proposal Sent Booked Lost" at bounding box center [625, 197] width 87 height 23
select select "6"
click at [582, 186] on select "Inquiry Follow Up Tour Requested Tour Confirmed Toured Proposal Sent Booked Lost" at bounding box center [625, 197] width 87 height 23
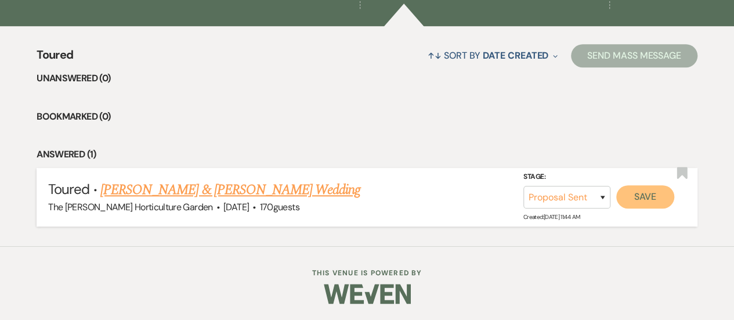
click at [633, 201] on button "Save" at bounding box center [646, 196] width 58 height 23
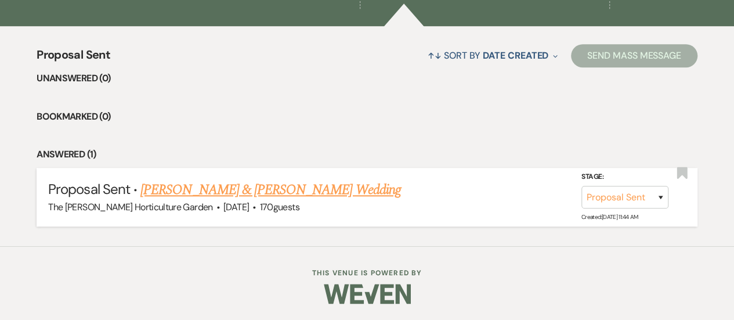
scroll to position [297, 0]
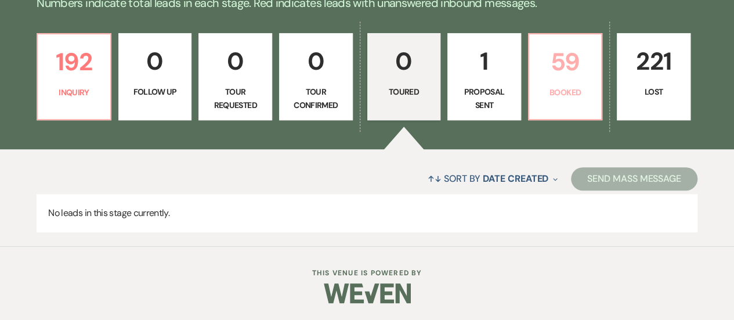
click at [563, 72] on p "59" at bounding box center [565, 61] width 59 height 39
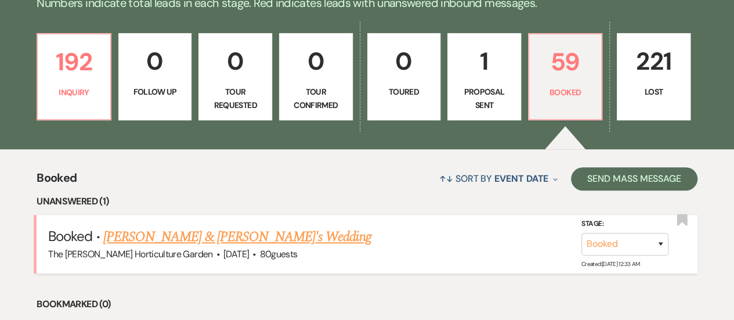
scroll to position [359, 0]
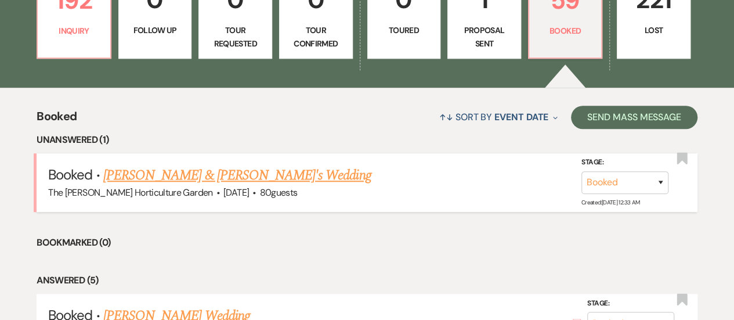
click at [196, 170] on link "[PERSON_NAME] & [PERSON_NAME]'s Wedding" at bounding box center [237, 175] width 268 height 21
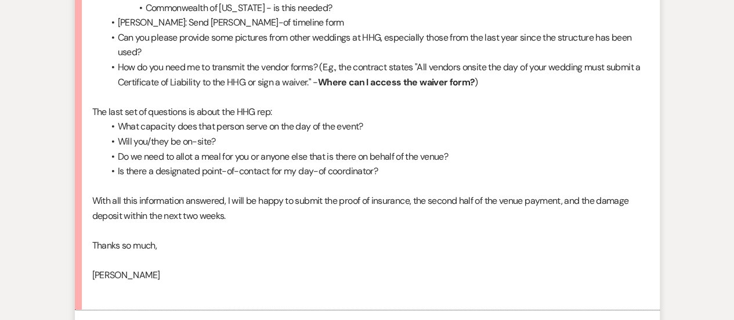
scroll to position [611, 0]
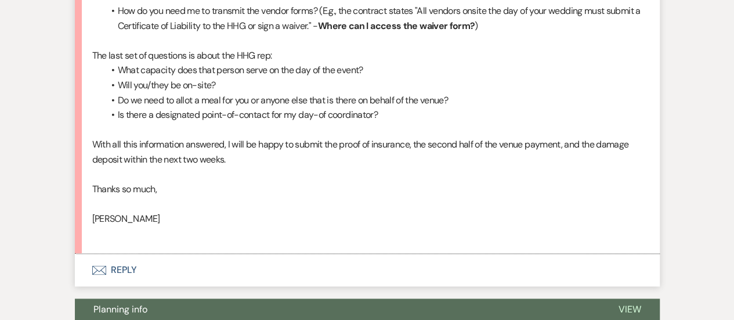
click at [134, 264] on button "Envelope Reply" at bounding box center [367, 270] width 585 height 33
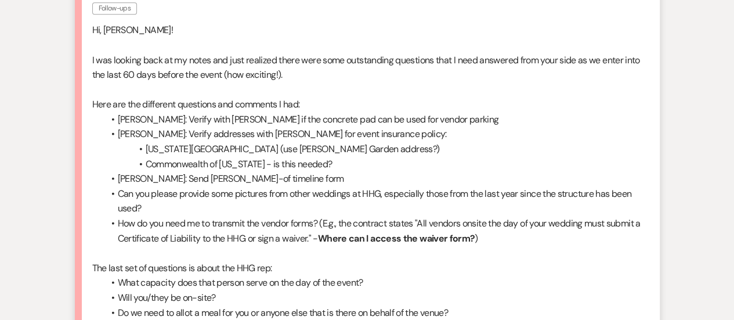
scroll to position [397, 0]
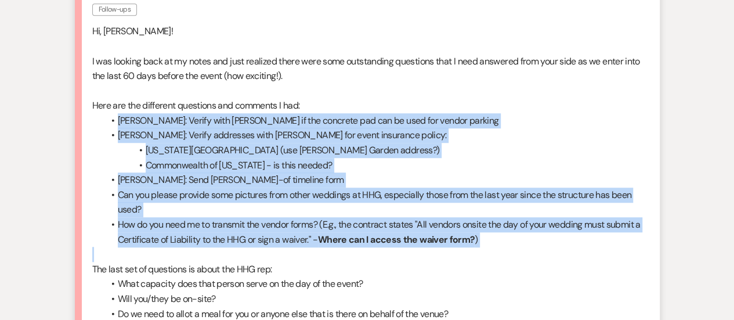
drag, startPoint x: 109, startPoint y: 117, endPoint x: 398, endPoint y: 252, distance: 318.7
click at [398, 252] on div "Hi, [PERSON_NAME]! I was looking back at my notes and just realized there were …" at bounding box center [367, 239] width 550 height 431
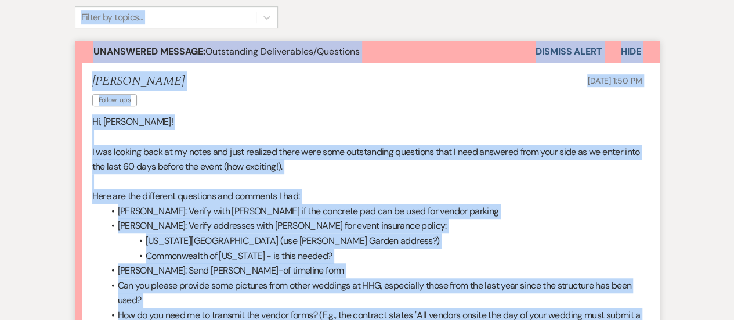
scroll to position [260, 0]
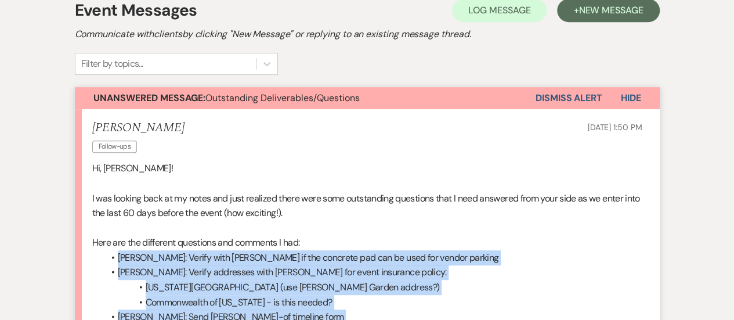
drag, startPoint x: 403, startPoint y: 232, endPoint x: 112, endPoint y: 254, distance: 291.7
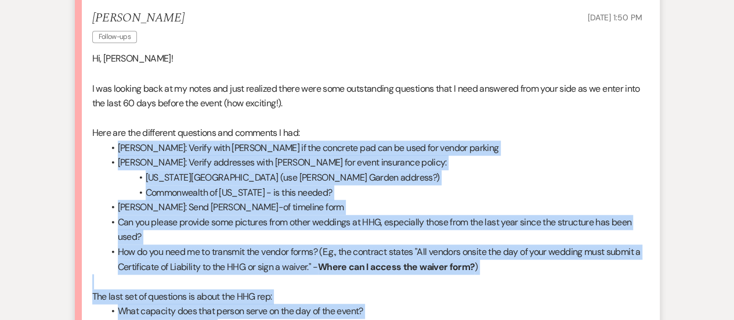
scroll to position [381, 0]
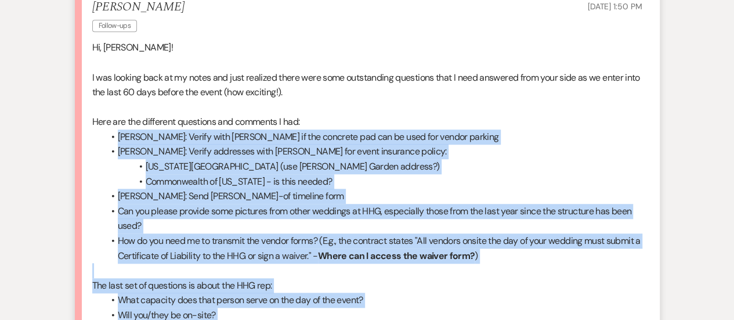
copy div "[PERSON_NAME]: Verify with [PERSON_NAME] if the concrete pad can be used for ve…"
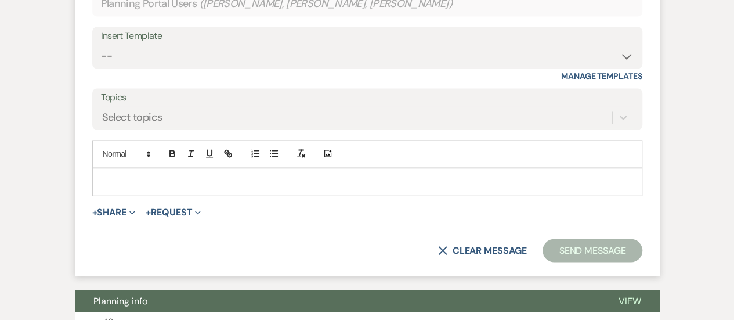
scroll to position [932, 0]
click at [197, 182] on p at bounding box center [368, 181] width 532 height 13
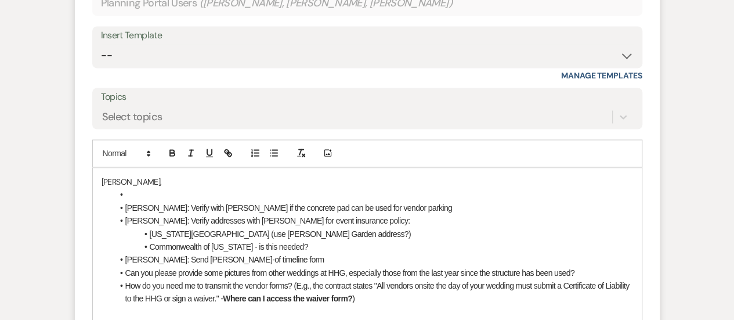
click at [137, 194] on li at bounding box center [373, 194] width 520 height 13
click at [395, 211] on li "[PERSON_NAME]: Verify with [PERSON_NAME] if the concrete pad can be used for ve…" at bounding box center [373, 207] width 520 height 13
click at [408, 232] on li "[US_STATE][GEOGRAPHIC_DATA] (use [PERSON_NAME] Garden address?)" at bounding box center [373, 233] width 520 height 13
click at [303, 247] on li "Commonwealth of [US_STATE] - is this needed?" at bounding box center [373, 246] width 520 height 13
click at [269, 258] on li "[PERSON_NAME]: Send [PERSON_NAME]-of timeline form" at bounding box center [373, 259] width 520 height 13
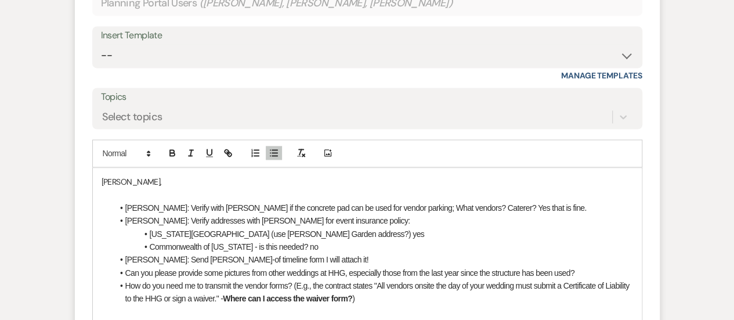
click at [594, 268] on li "Can you please provide some pictures from other weddings at HHG, especially tho…" at bounding box center [373, 272] width 520 height 13
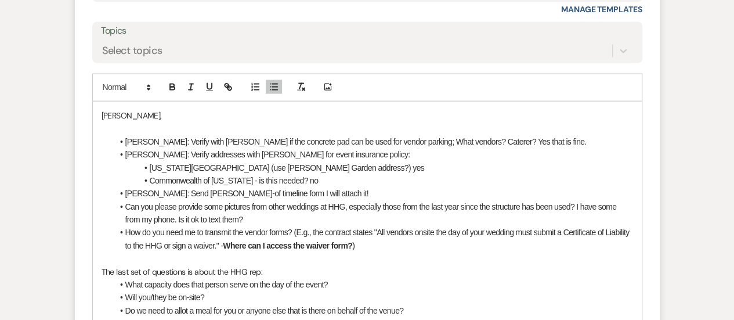
scroll to position [1000, 0]
click at [396, 239] on li "How do you need me to transmit the vendor forms? (E.g., the contract states "Al…" at bounding box center [373, 237] width 520 height 26
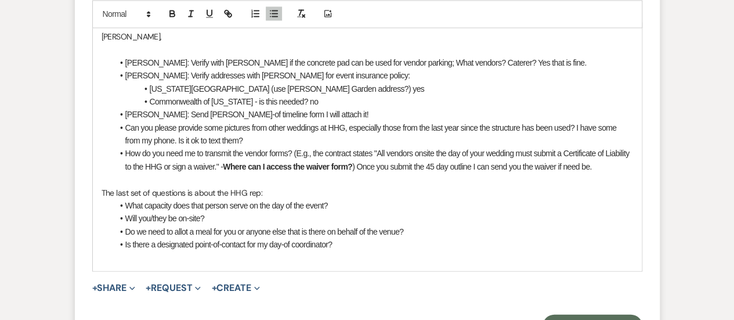
scroll to position [1080, 0]
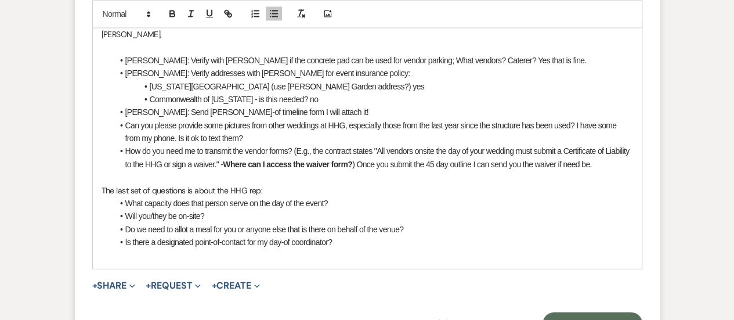
click at [372, 207] on li "What capacity does that person serve on the day of the event?" at bounding box center [373, 202] width 520 height 13
click at [340, 204] on span "What capacity does that person serve on the day of the event? SO they are there…" at bounding box center [289, 202] width 329 height 9
click at [460, 202] on li "What capacity does that person serve on the day of the event? they are there fo…" at bounding box center [373, 202] width 520 height 13
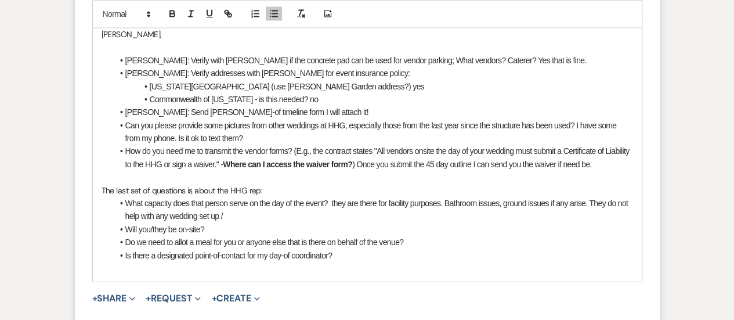
click at [231, 215] on li "What capacity does that person serve on the day of the event? they are there fo…" at bounding box center [373, 209] width 520 height 26
click at [217, 227] on li "Will you/they be on-site?" at bounding box center [373, 228] width 520 height 13
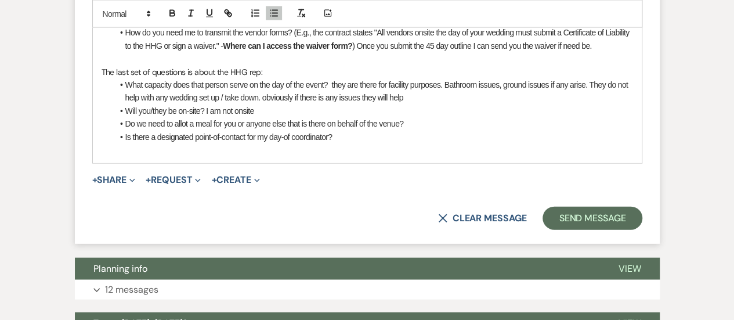
scroll to position [1185, 0]
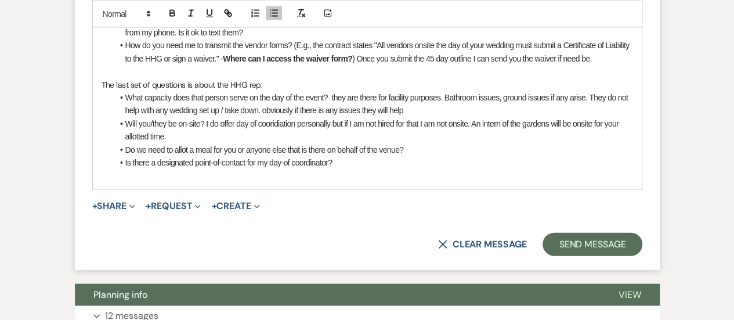
click at [423, 148] on li "Do we need to allot a meal for you or anyone else that is there on behalf of th…" at bounding box center [373, 149] width 520 height 13
click at [352, 161] on li "Is there a designated point-of-contact for my day-of coordinator?" at bounding box center [373, 162] width 520 height 13
click at [347, 161] on li "Is there a designated point-of-contact for my day-of coordinator?" at bounding box center [373, 162] width 520 height 13
click at [577, 162] on li "Is there a designated point-of-contact for my day-of coordinator? You can give …" at bounding box center [373, 162] width 520 height 13
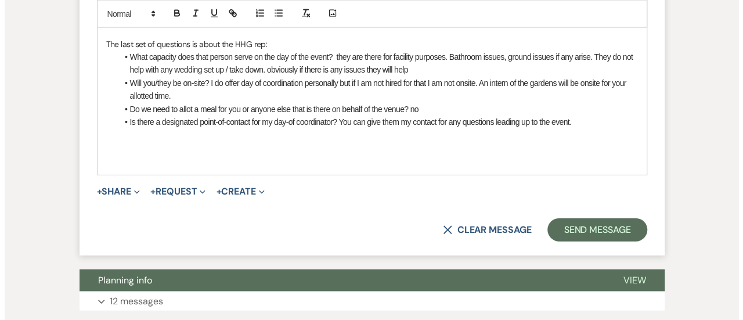
scroll to position [1230, 0]
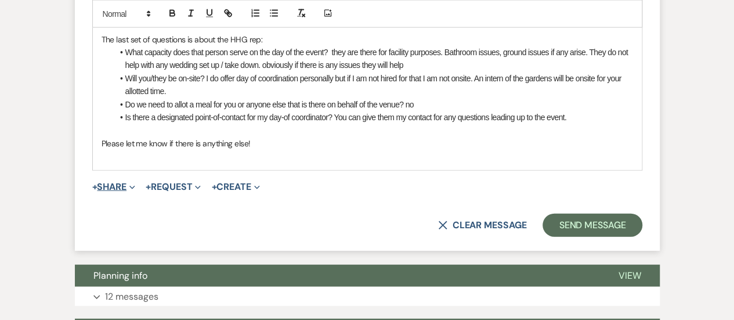
click at [127, 182] on button "+ Share Expand" at bounding box center [114, 186] width 44 height 9
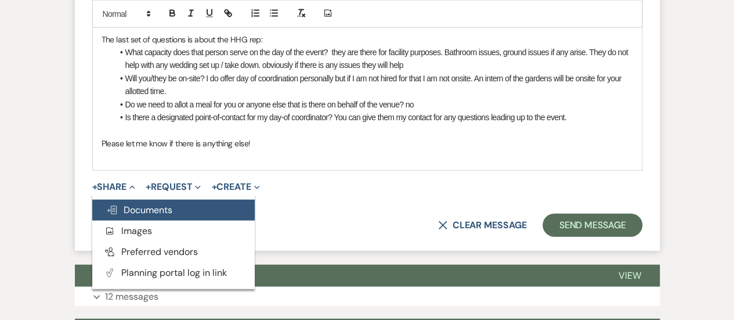
click at [158, 216] on button "Doc Upload Documents" at bounding box center [173, 210] width 163 height 21
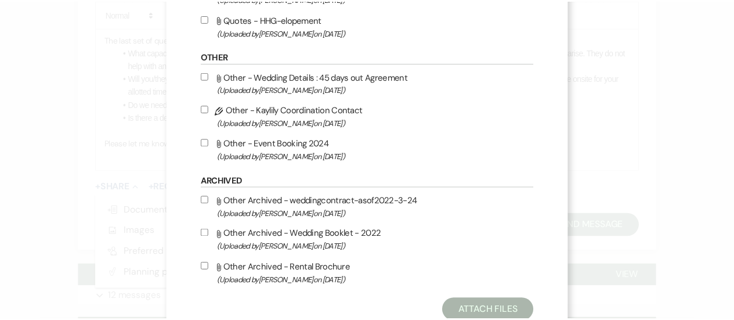
scroll to position [384, 0]
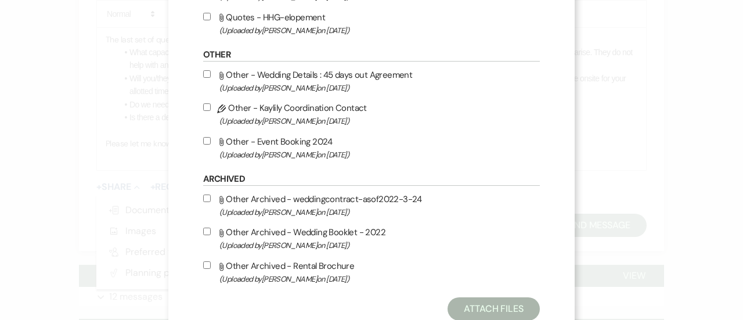
click at [204, 73] on input "Attach File Other - Wedding Details : 45 days out Agreement (Uploaded by [PERSO…" at bounding box center [207, 74] width 8 height 8
checkbox input "true"
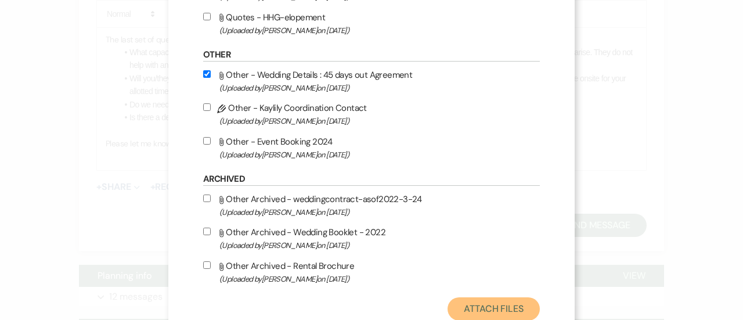
click at [519, 302] on button "Attach Files" at bounding box center [494, 308] width 92 height 23
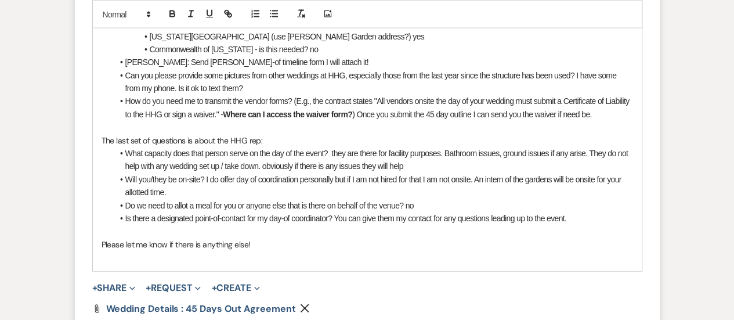
scroll to position [1130, 0]
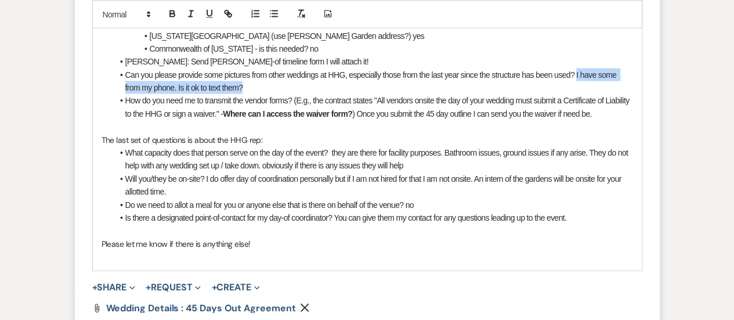
drag, startPoint x: 248, startPoint y: 89, endPoint x: 576, endPoint y: 75, distance: 328.3
click at [576, 75] on li "Can you please provide some pictures from other weddings at HHG, especially tho…" at bounding box center [373, 82] width 520 height 26
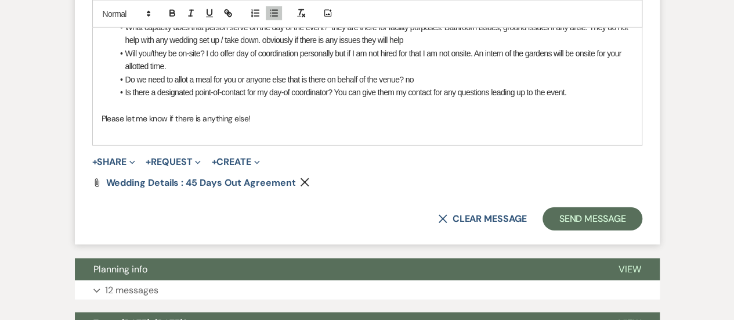
scroll to position [1256, 0]
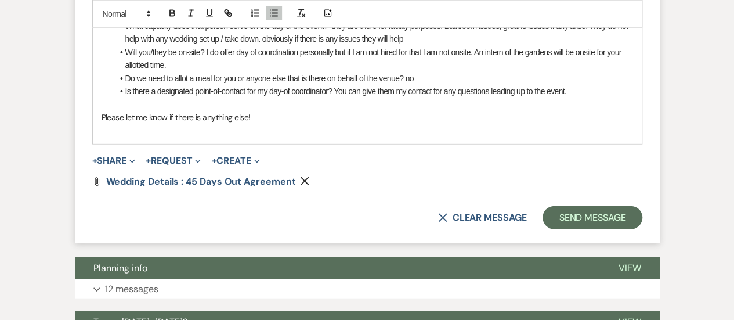
click at [264, 117] on p "Please let me know if there is anything else!" at bounding box center [368, 117] width 532 height 13
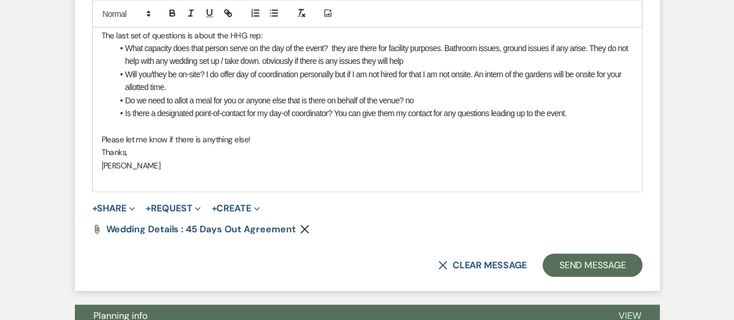
scroll to position [1241, 0]
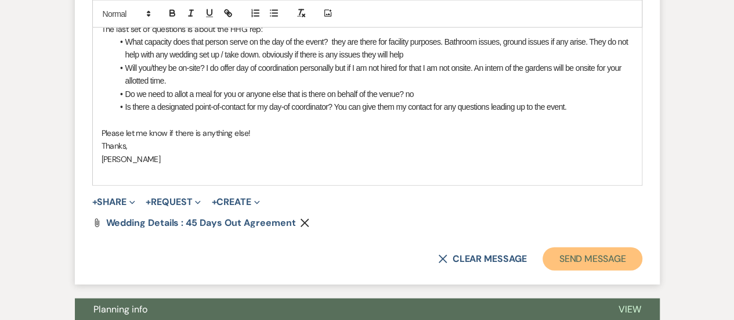
click at [606, 264] on button "Send Message" at bounding box center [592, 258] width 99 height 23
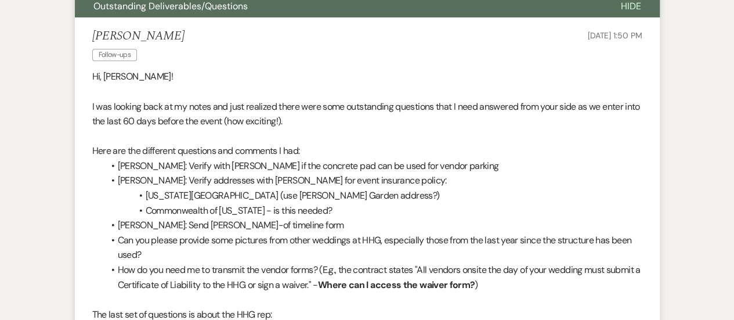
scroll to position [0, 0]
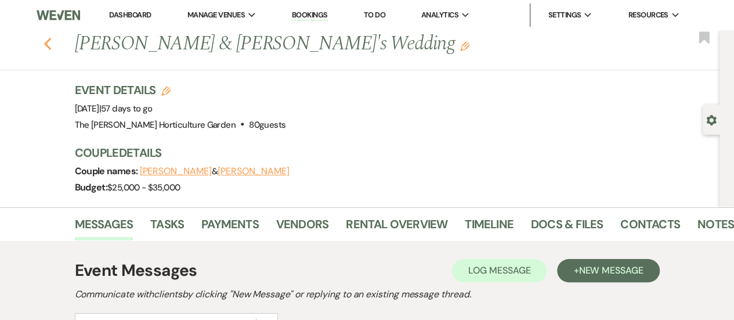
click at [51, 47] on use "button" at bounding box center [48, 44] width 8 height 13
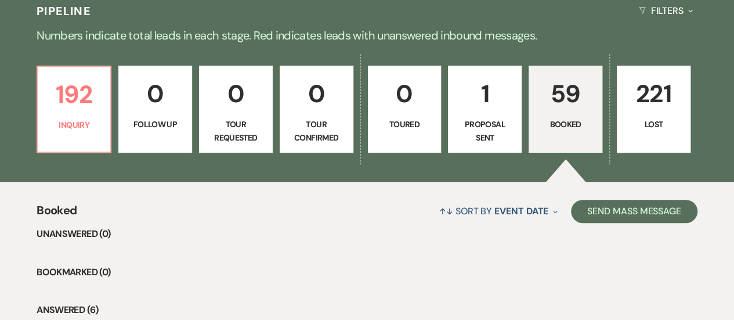
scroll to position [264, 0]
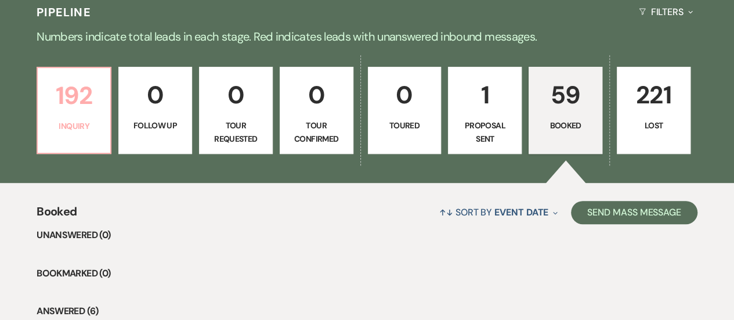
click at [66, 109] on p "192" at bounding box center [74, 95] width 59 height 39
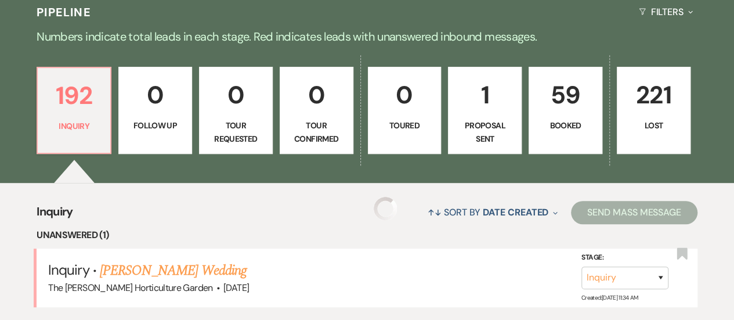
scroll to position [425, 0]
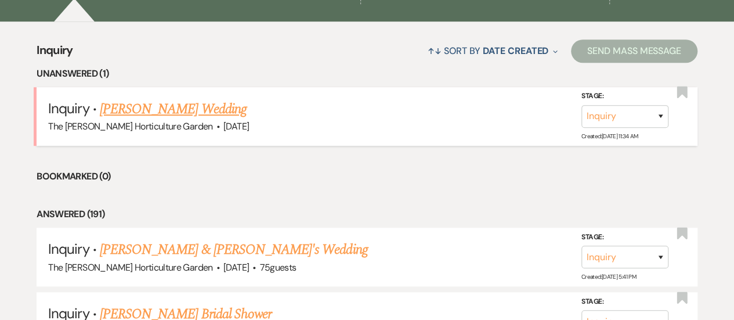
click at [210, 109] on link "[PERSON_NAME] Wedding" at bounding box center [173, 109] width 147 height 21
select select "5"
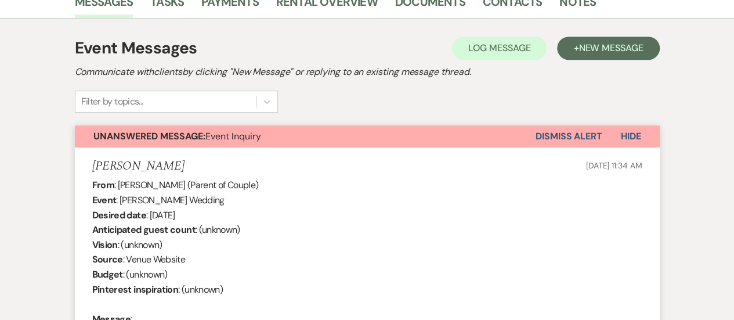
scroll to position [323, 0]
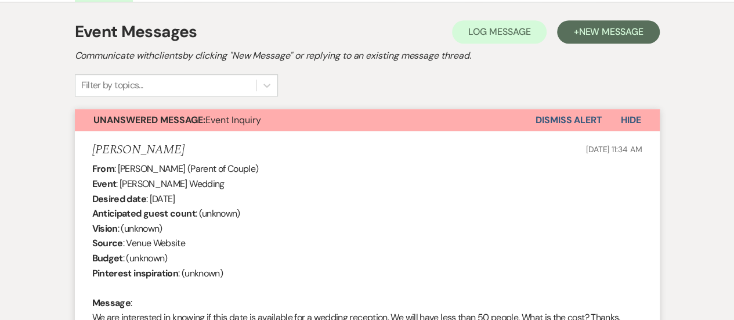
click at [630, 120] on span "Hide" at bounding box center [631, 120] width 20 height 12
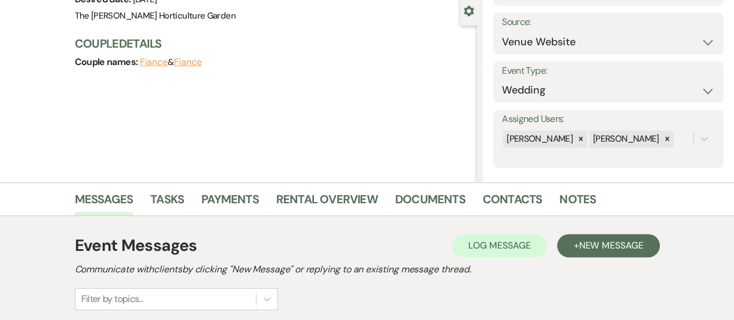
scroll to position [0, 0]
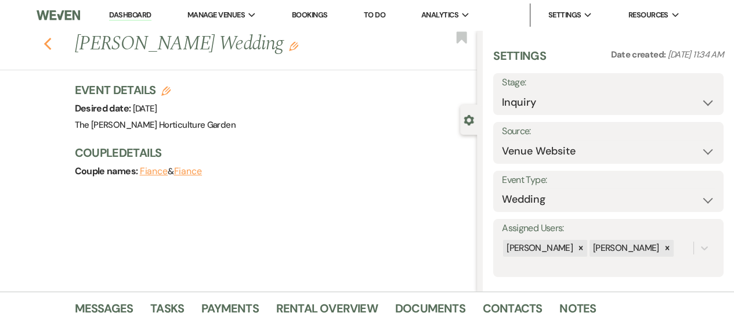
click at [48, 45] on icon "Previous" at bounding box center [48, 44] width 9 height 14
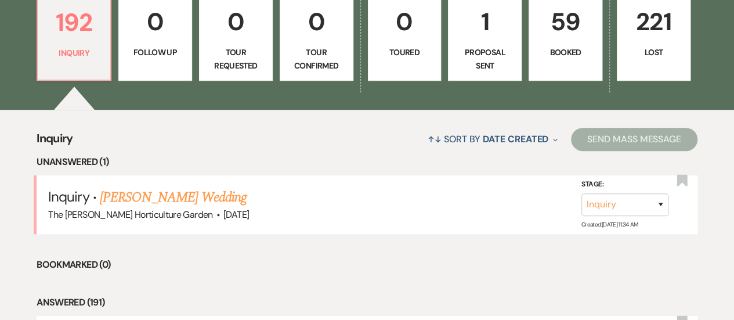
scroll to position [336, 0]
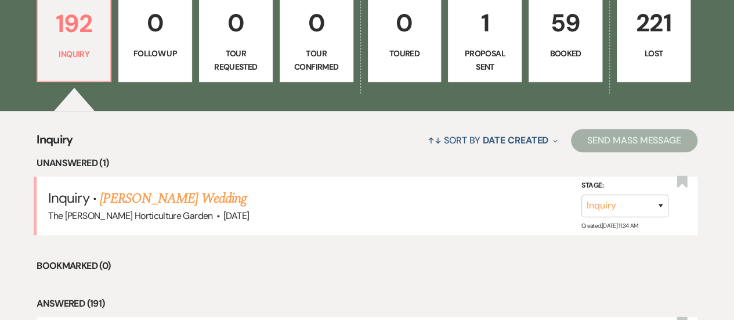
click at [586, 38] on p "59" at bounding box center [565, 22] width 59 height 39
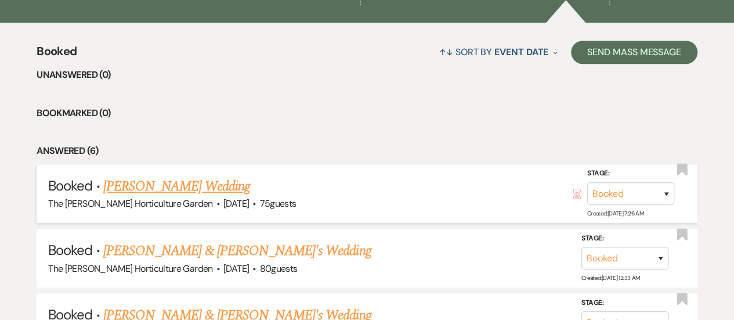
scroll to position [425, 0]
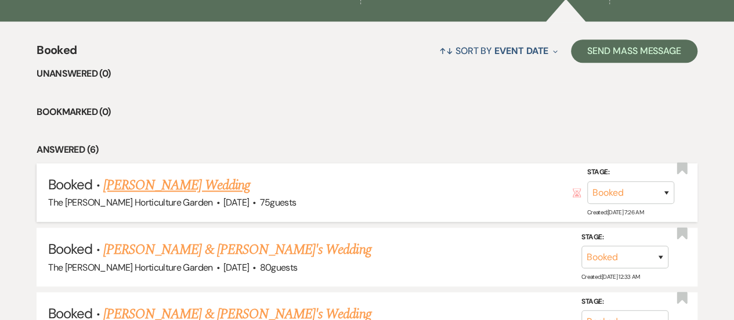
click at [167, 183] on link "[PERSON_NAME] Wedding" at bounding box center [176, 185] width 147 height 21
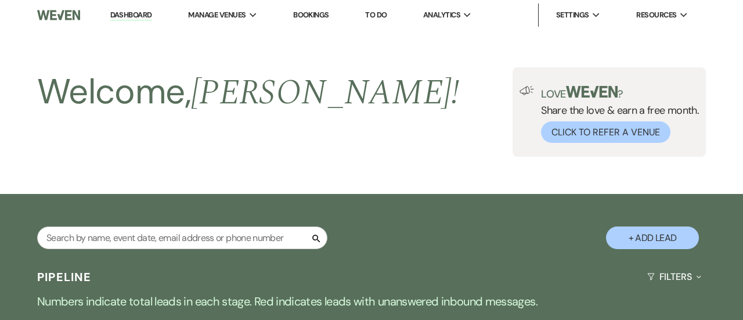
select select "5"
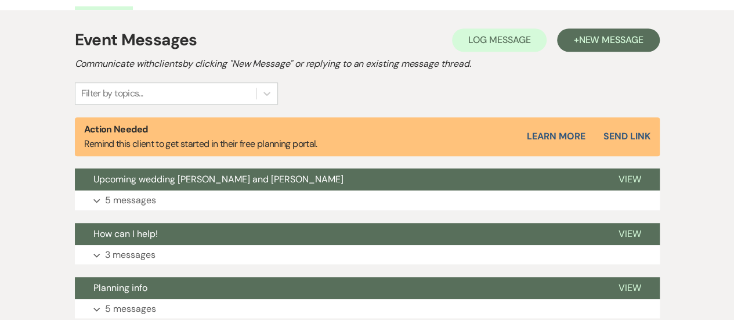
scroll to position [316, 0]
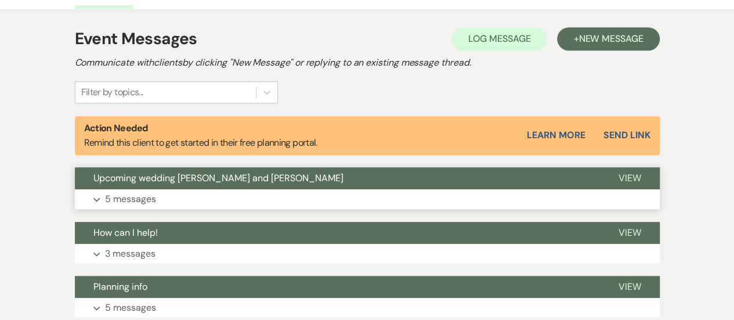
click at [136, 194] on p "5 messages" at bounding box center [130, 199] width 51 height 15
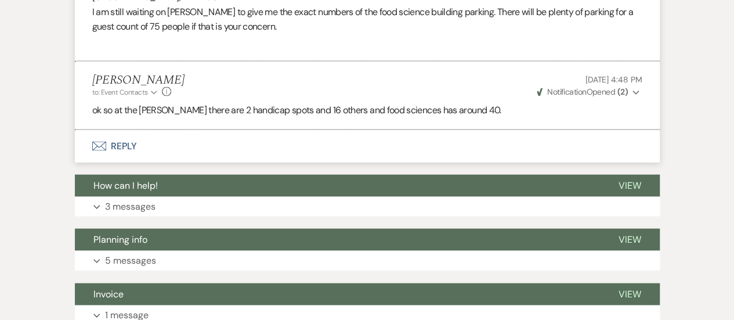
scroll to position [1145, 0]
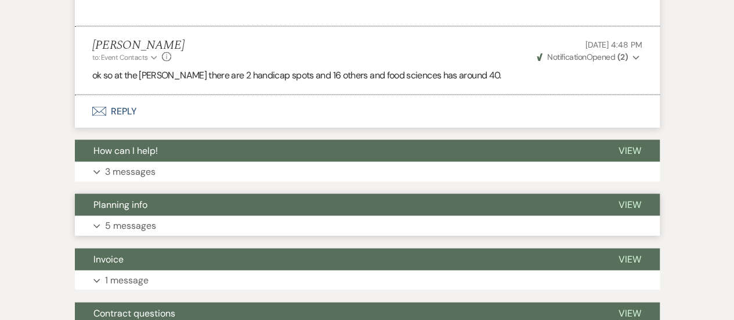
click at [137, 218] on p "5 messages" at bounding box center [130, 225] width 51 height 15
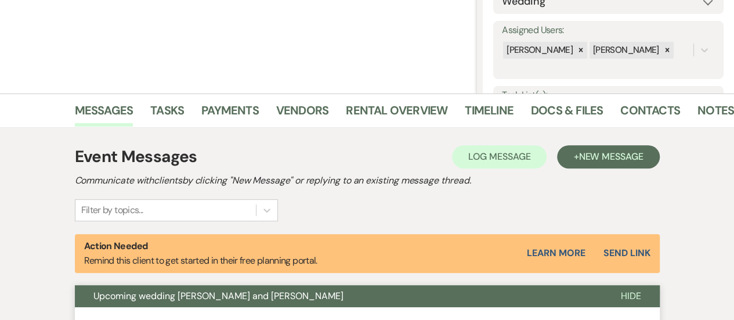
scroll to position [199, 0]
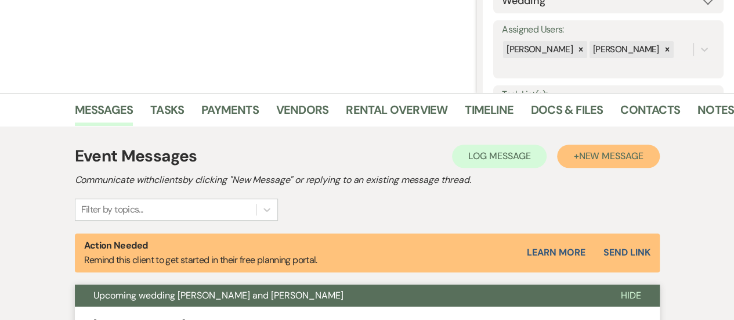
click at [617, 161] on span "New Message" at bounding box center [611, 156] width 64 height 12
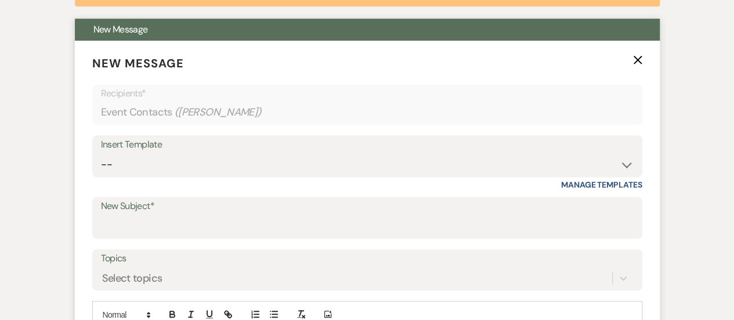
scroll to position [584, 0]
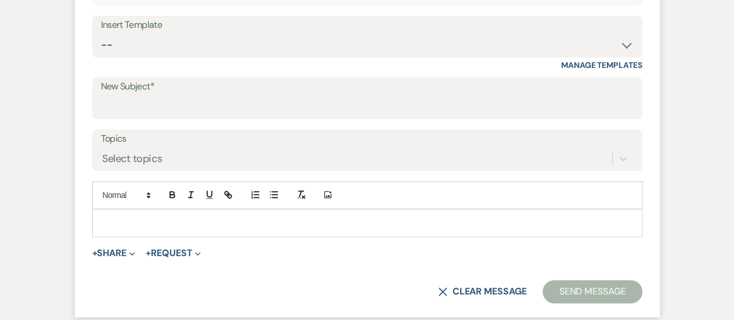
click at [172, 93] on label "New Subject*" at bounding box center [367, 86] width 533 height 17
click at [172, 95] on input "New Subject*" at bounding box center [367, 106] width 533 height 23
type input "G"
type input "Wedding Information!"
click at [202, 221] on p at bounding box center [368, 223] width 532 height 13
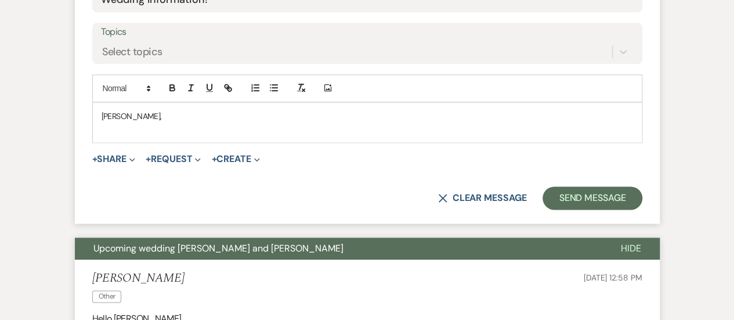
scroll to position [714, 0]
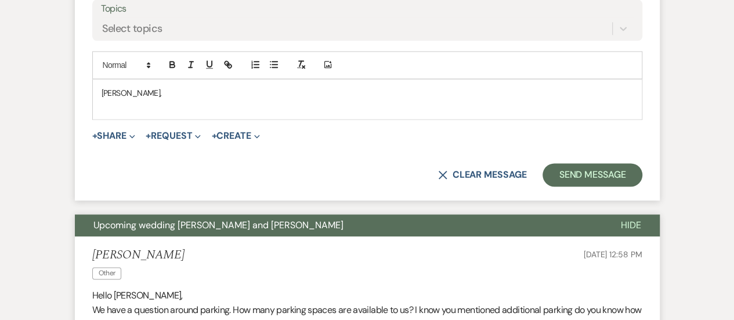
click at [137, 87] on p "[PERSON_NAME]," at bounding box center [368, 93] width 532 height 13
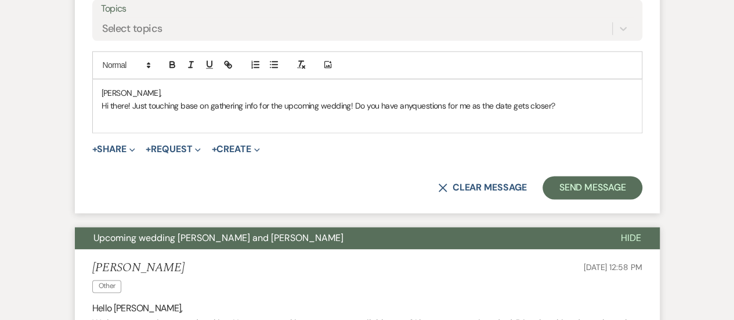
click at [409, 103] on p "Hi there! Just touching base on gathering info for the upcoming wedding! Do you…" at bounding box center [368, 105] width 532 height 13
click at [584, 107] on p "Hi there! Just touching base on gathering info for the upcoming wedding! Do you…" at bounding box center [368, 105] width 532 height 13
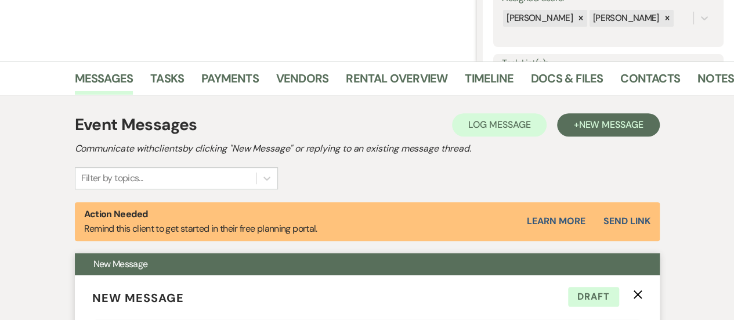
scroll to position [199, 0]
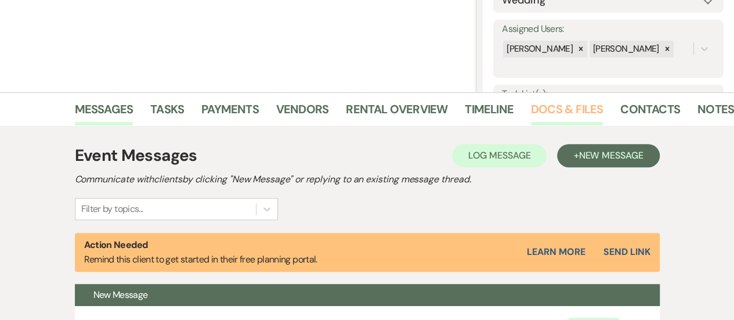
click at [565, 106] on link "Docs & Files" at bounding box center [567, 113] width 72 height 26
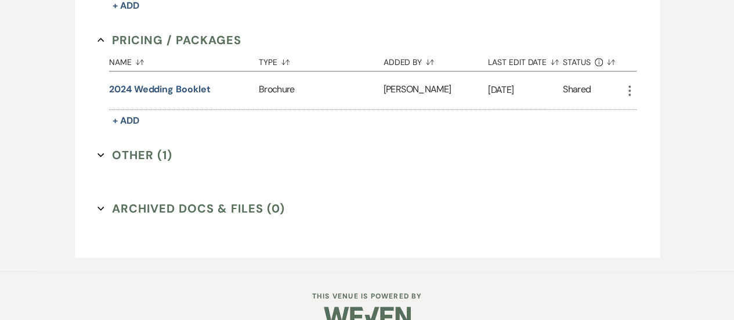
scroll to position [524, 0]
drag, startPoint x: 95, startPoint y: 152, endPoint x: 102, endPoint y: 152, distance: 7.0
click at [102, 152] on div "Invoice / Rental Agreements Collapse Name Sort Default Type Sort Default Added …" at bounding box center [368, 73] width 562 height 343
click at [102, 152] on icon "Expand" at bounding box center [101, 154] width 7 height 7
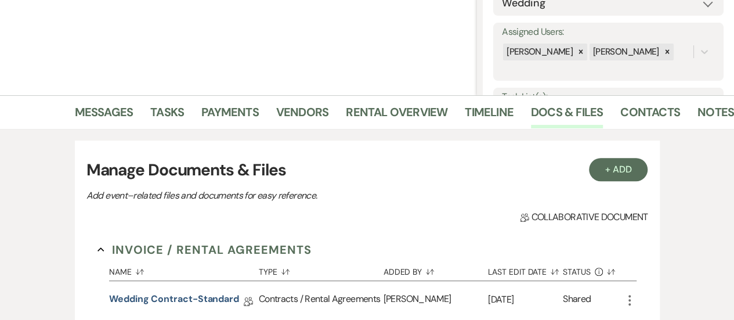
scroll to position [0, 0]
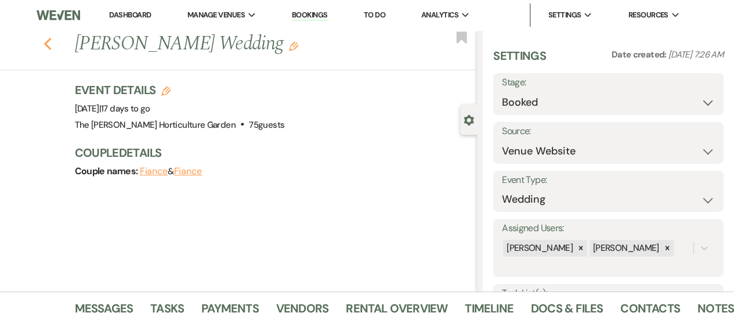
click at [48, 44] on icon "Previous" at bounding box center [48, 44] width 9 height 14
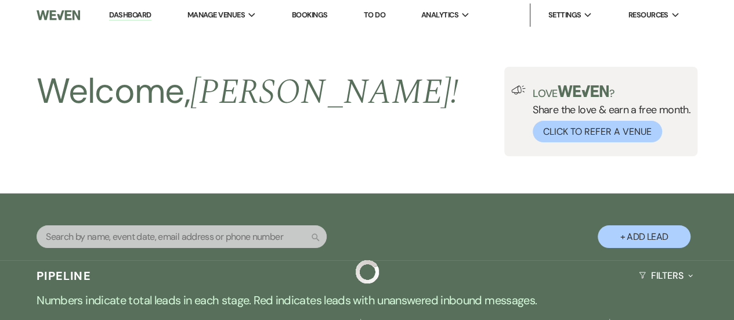
scroll to position [425, 0]
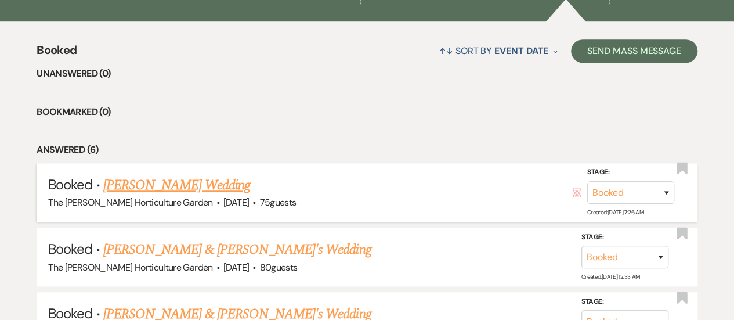
click at [147, 188] on link "[PERSON_NAME] Wedding" at bounding box center [176, 185] width 147 height 21
select select "5"
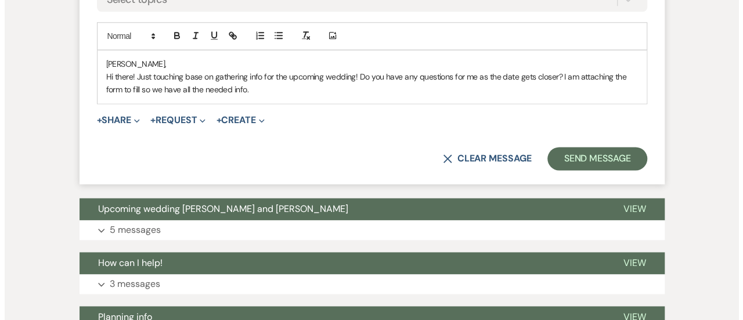
scroll to position [718, 0]
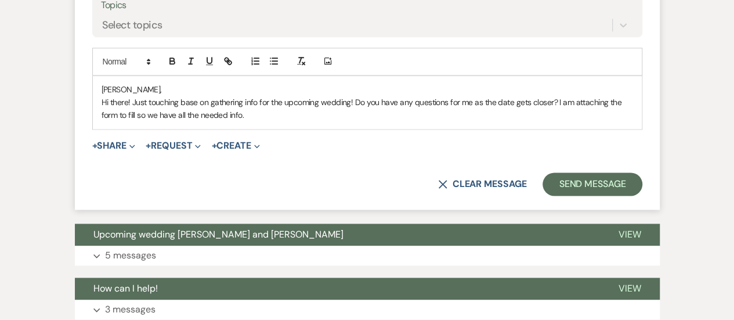
click at [272, 115] on p "Hi there! Just touching base on gathering info for the upcoming wedding! Do you…" at bounding box center [368, 109] width 532 height 26
click at [122, 149] on button "+ Share Expand" at bounding box center [114, 145] width 44 height 9
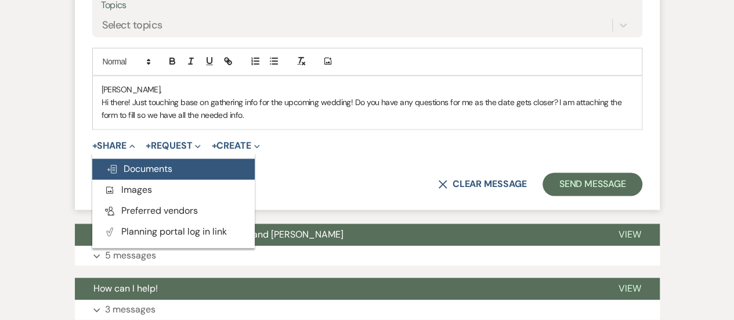
click at [150, 167] on span "Doc Upload Documents" at bounding box center [139, 169] width 66 height 12
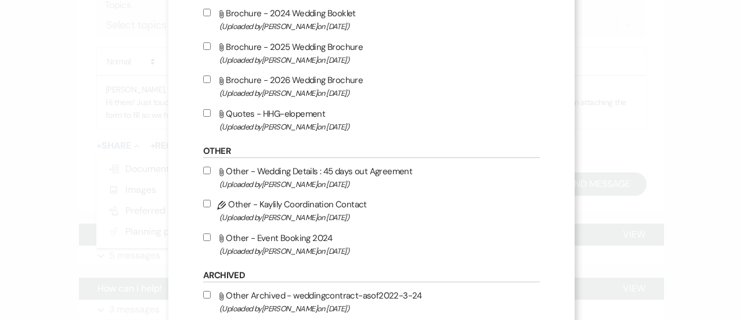
scroll to position [289, 0]
click at [203, 168] on input "Attach File Other - Wedding Details : 45 days out Agreement (Uploaded by [PERSO…" at bounding box center [207, 169] width 8 height 8
checkbox input "true"
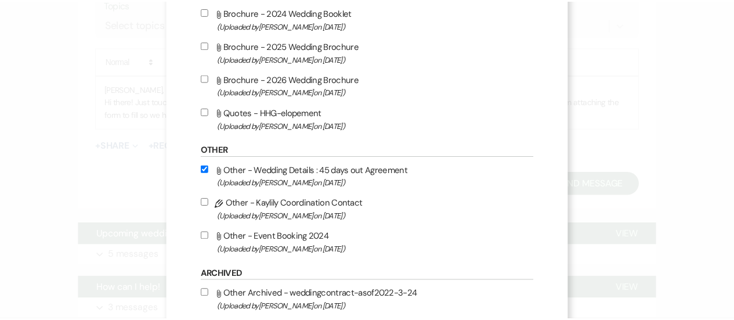
scroll to position [418, 0]
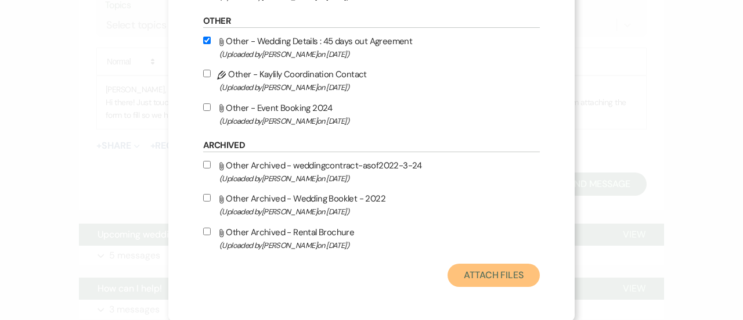
click at [485, 271] on button "Attach Files" at bounding box center [494, 275] width 92 height 23
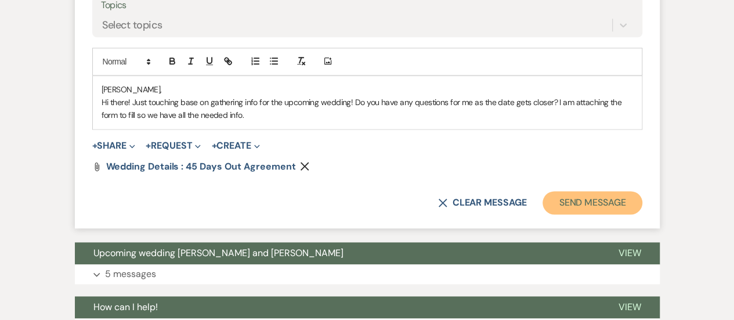
click at [610, 200] on button "Send Message" at bounding box center [592, 202] width 99 height 23
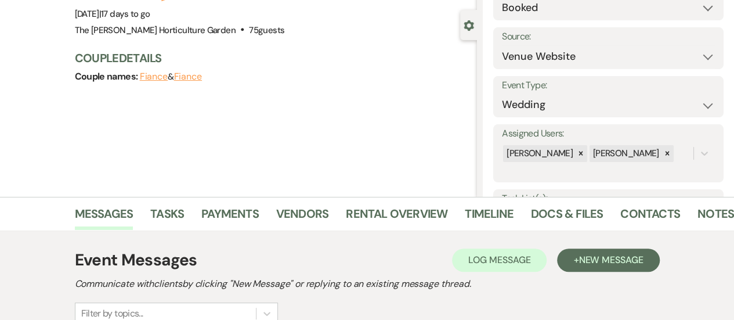
scroll to position [0, 0]
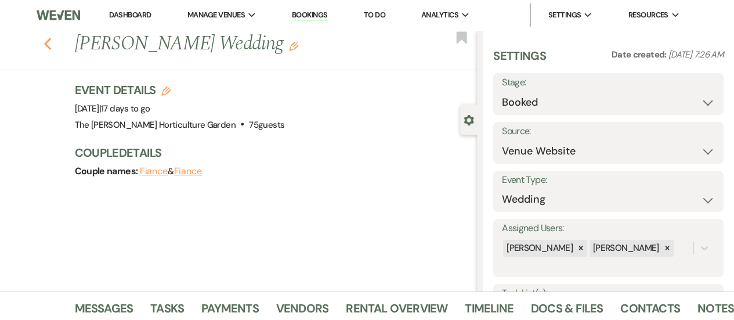
click at [52, 39] on icon "Previous" at bounding box center [48, 44] width 9 height 14
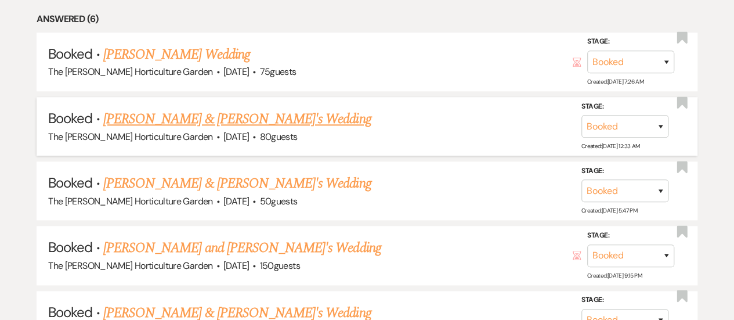
scroll to position [556, 0]
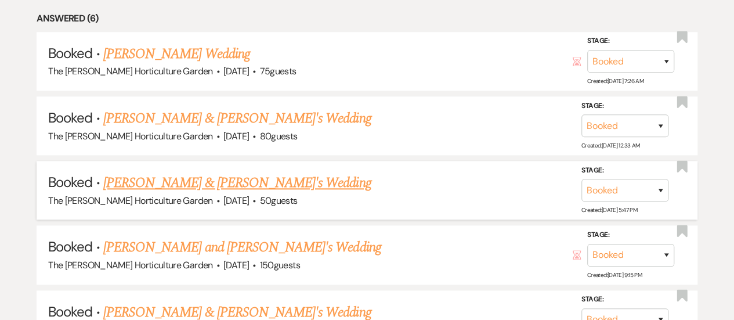
click at [226, 183] on link "[PERSON_NAME] & [PERSON_NAME]'s Wedding" at bounding box center [237, 182] width 268 height 21
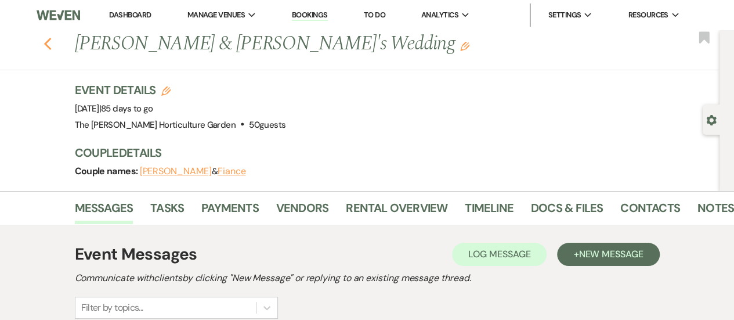
click at [52, 50] on icon "Previous" at bounding box center [48, 44] width 9 height 14
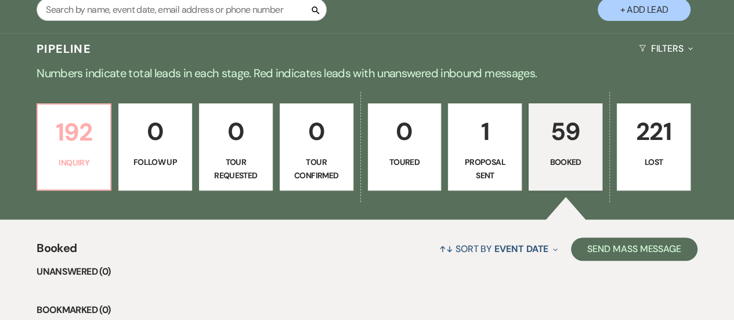
scroll to position [228, 0]
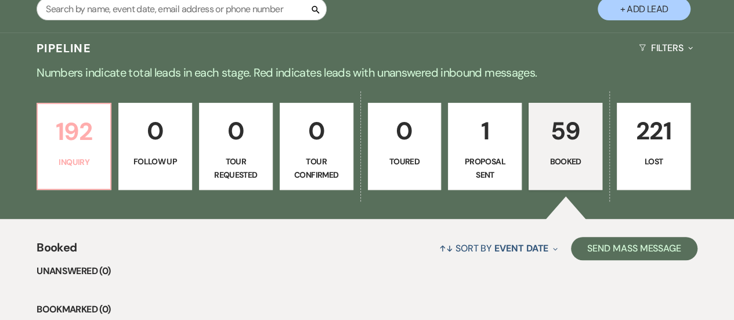
click at [85, 137] on p "192" at bounding box center [74, 131] width 59 height 39
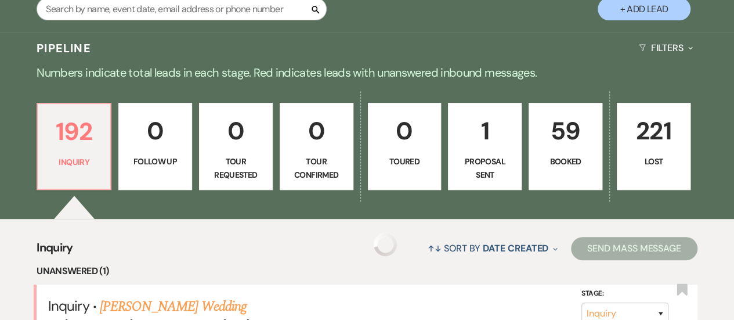
click at [89, 150] on p "192" at bounding box center [74, 131] width 59 height 39
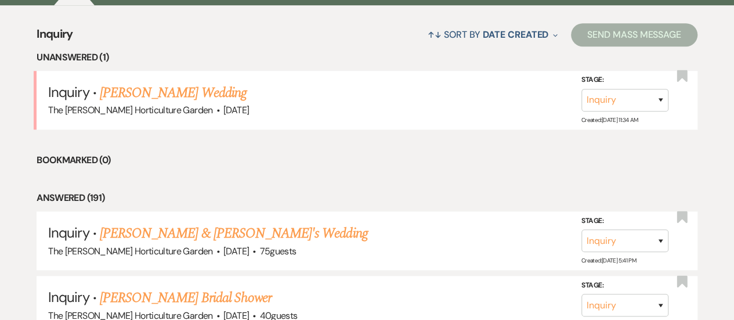
scroll to position [442, 0]
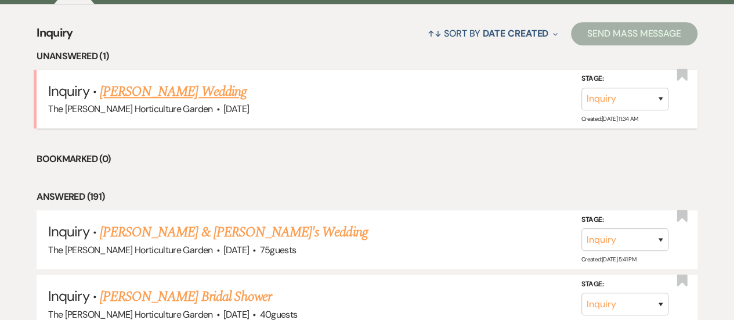
click at [187, 100] on link "[PERSON_NAME] Wedding" at bounding box center [173, 91] width 147 height 21
select select "5"
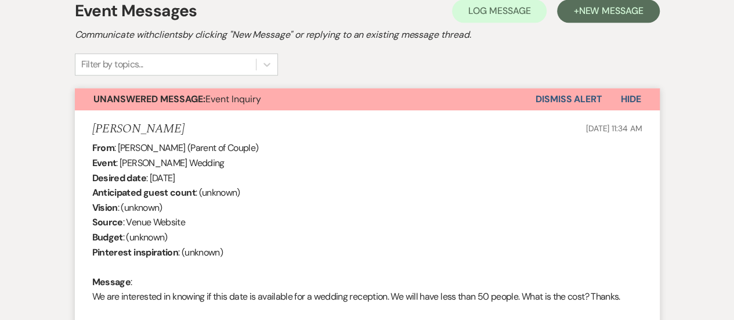
scroll to position [345, 0]
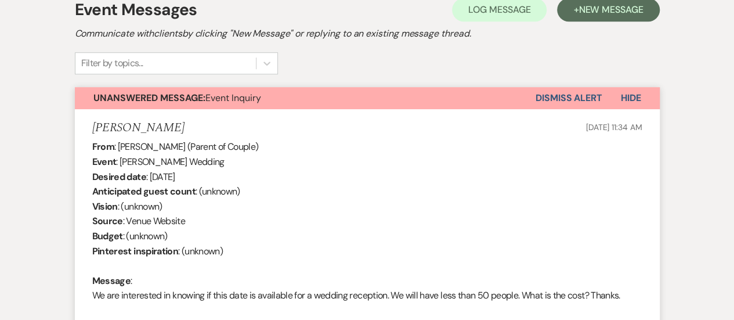
click at [570, 91] on button "Dismiss Alert" at bounding box center [569, 98] width 67 height 22
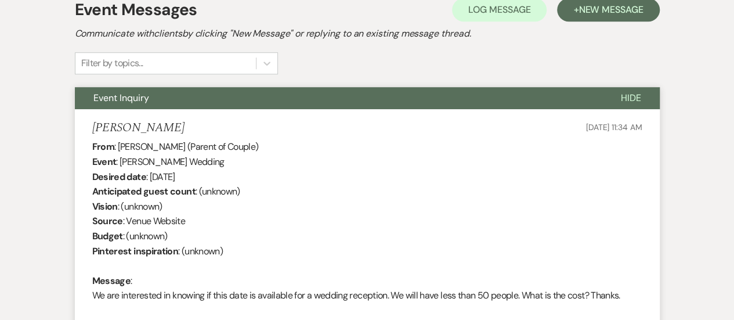
scroll to position [0, 0]
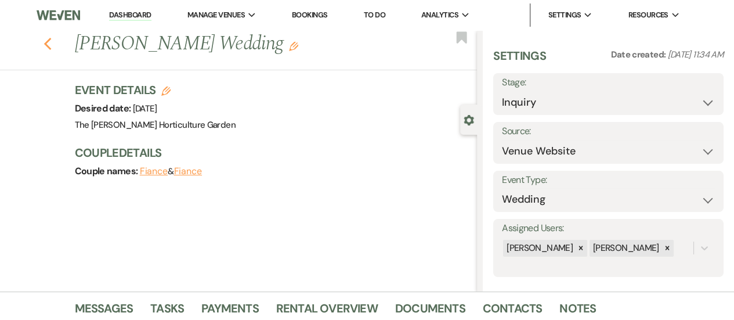
click at [51, 41] on use "button" at bounding box center [48, 44] width 8 height 13
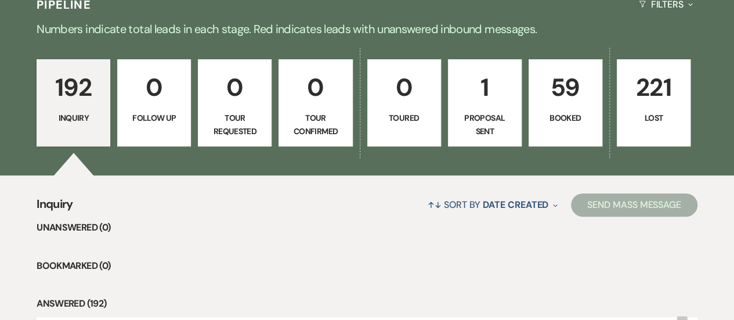
scroll to position [271, 0]
